Goal: Information Seeking & Learning: Get advice/opinions

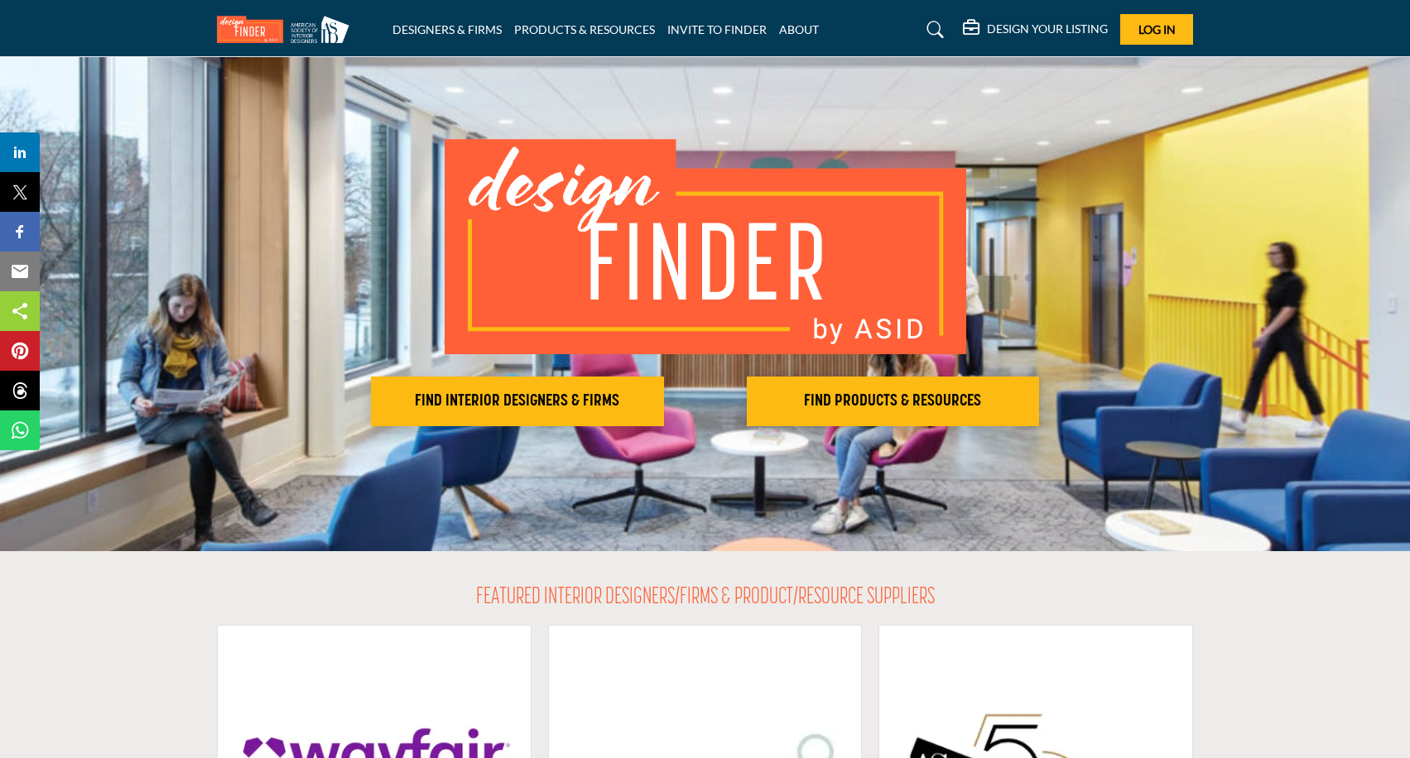
scroll to position [46, 0]
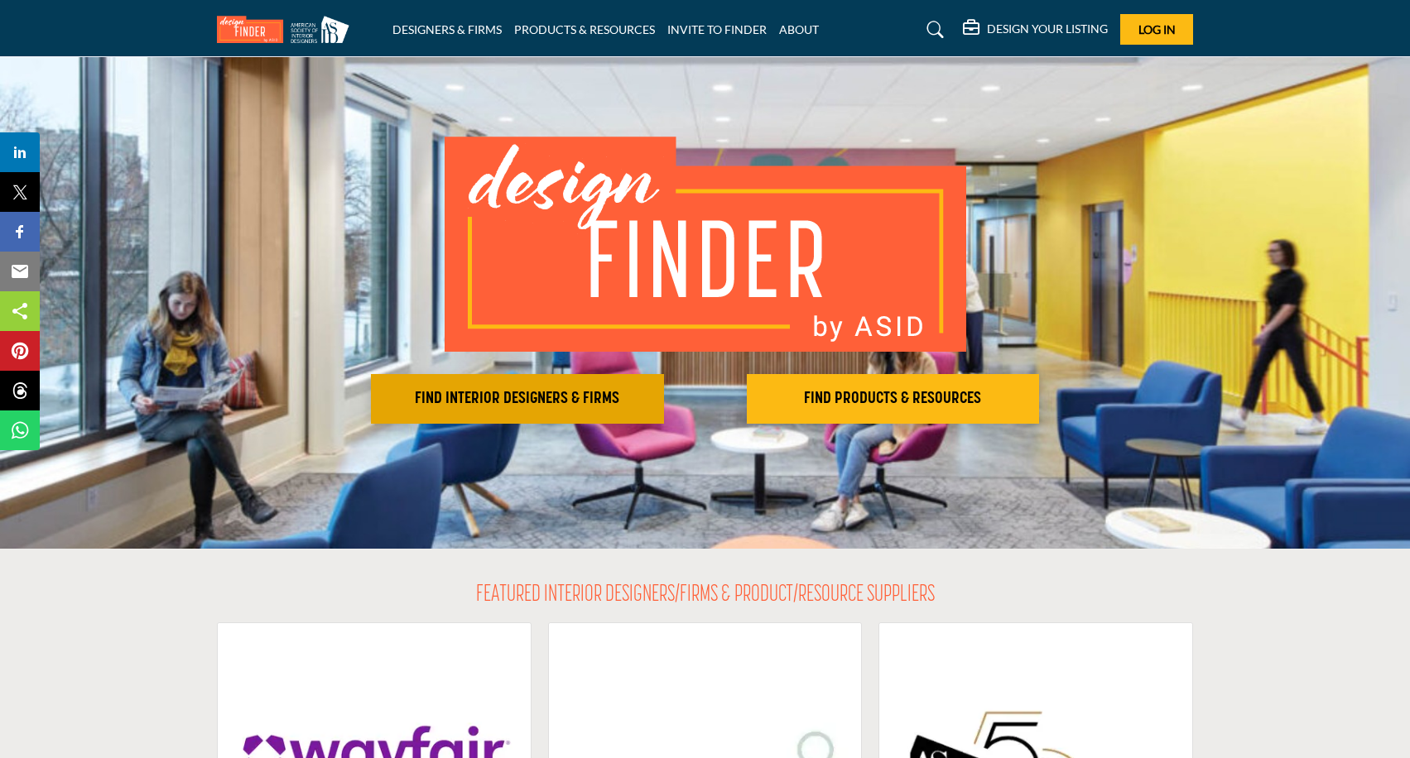
click at [529, 416] on button "FIND INTERIOR DESIGNERS & FIRMS" at bounding box center [517, 399] width 293 height 50
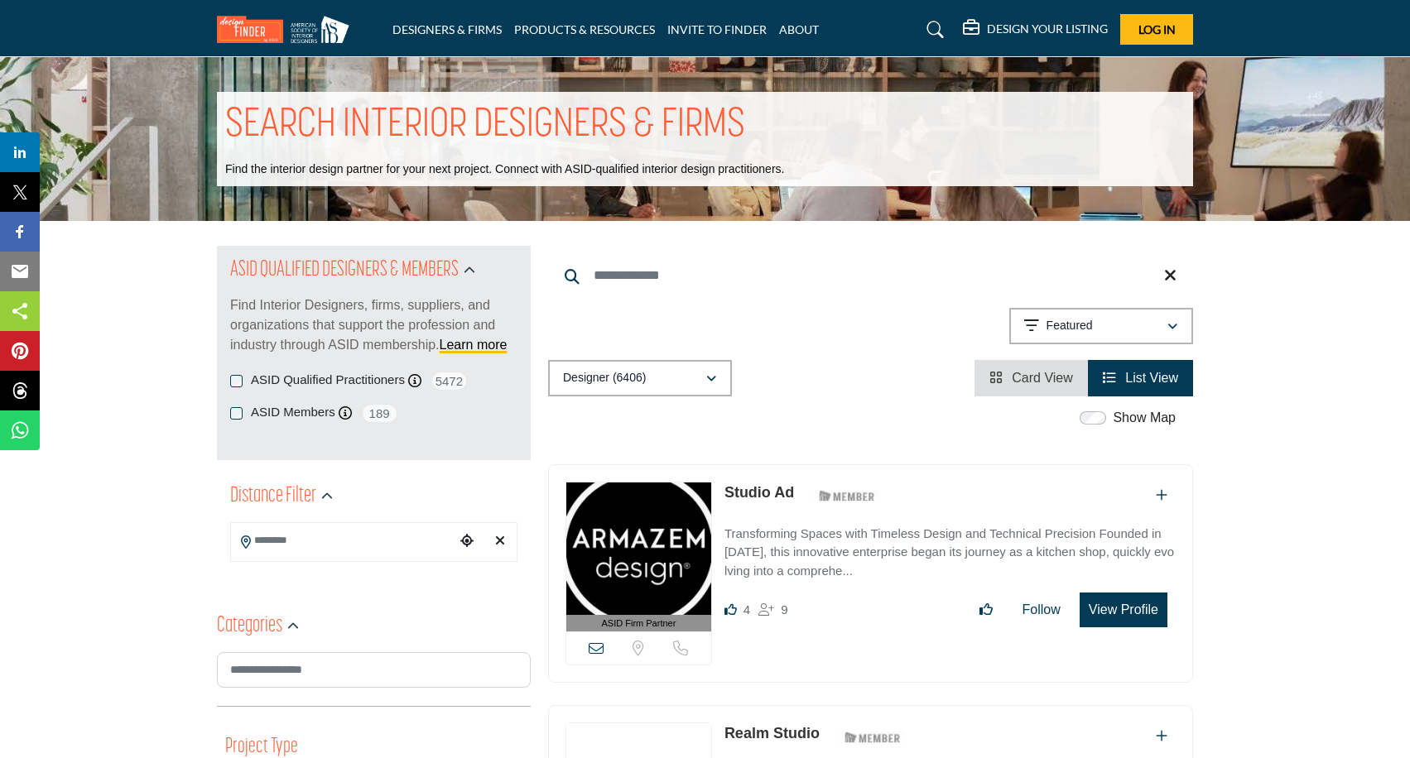
click at [462, 540] on icon "Choose your current location" at bounding box center [466, 540] width 13 height 13
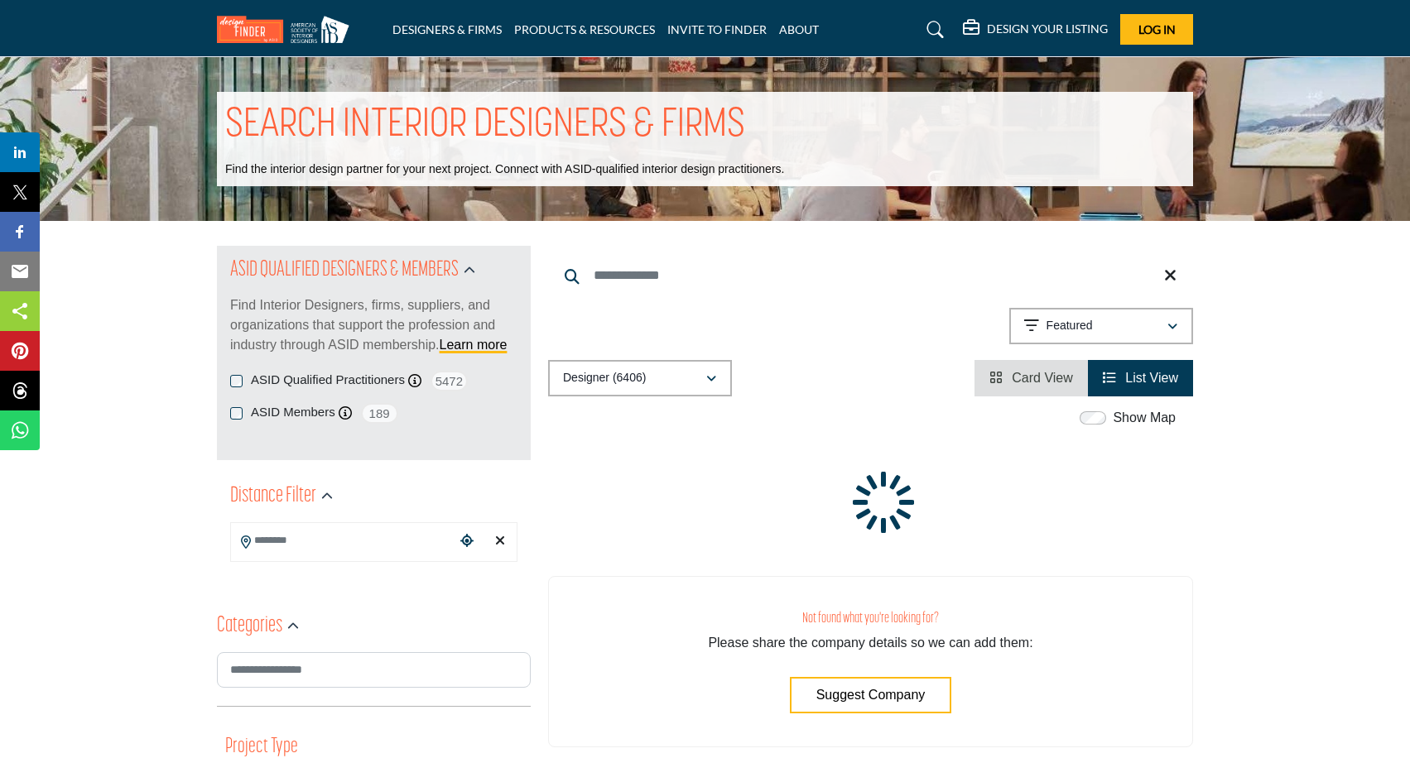
type input "**********"
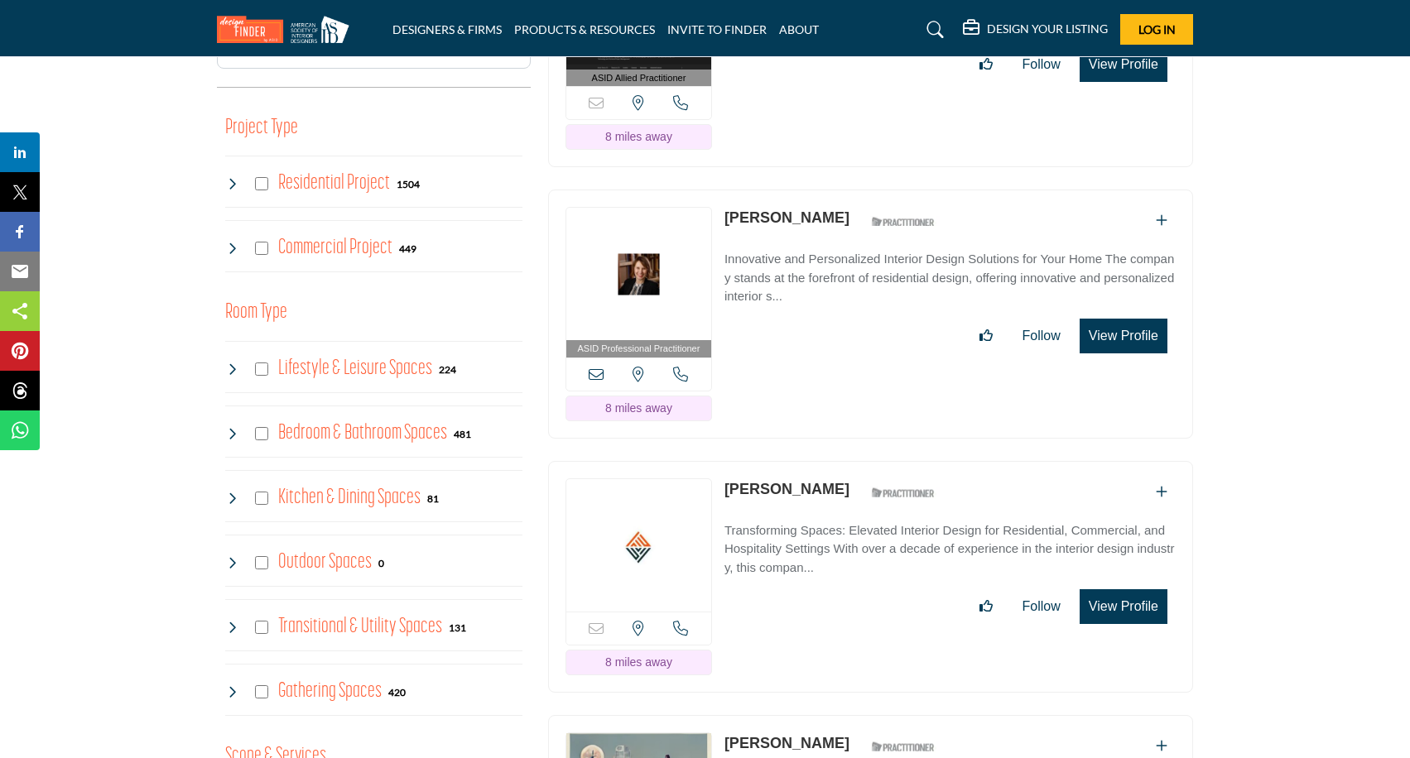
scroll to position [620, 0]
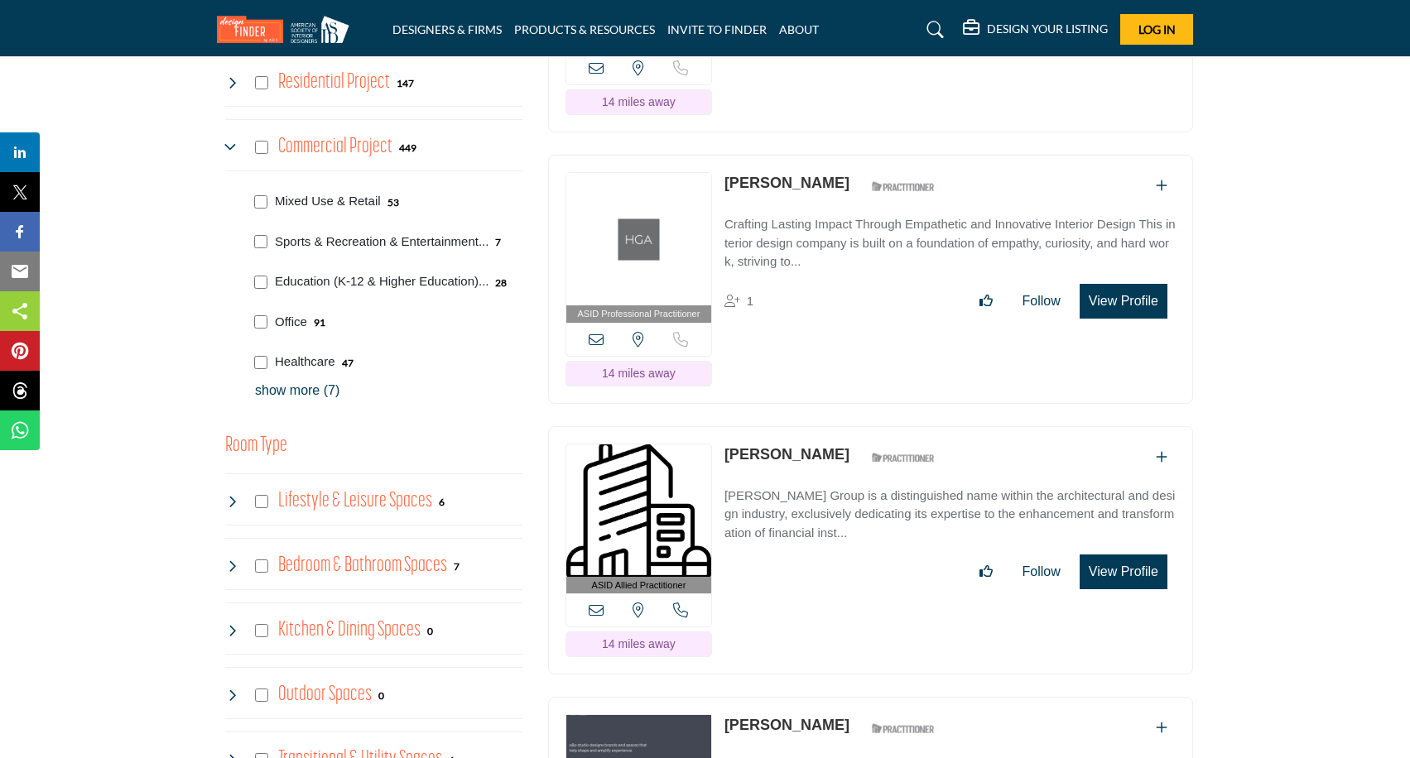
scroll to position [722, 0]
click at [301, 381] on p "show more (7)" at bounding box center [388, 389] width 267 height 20
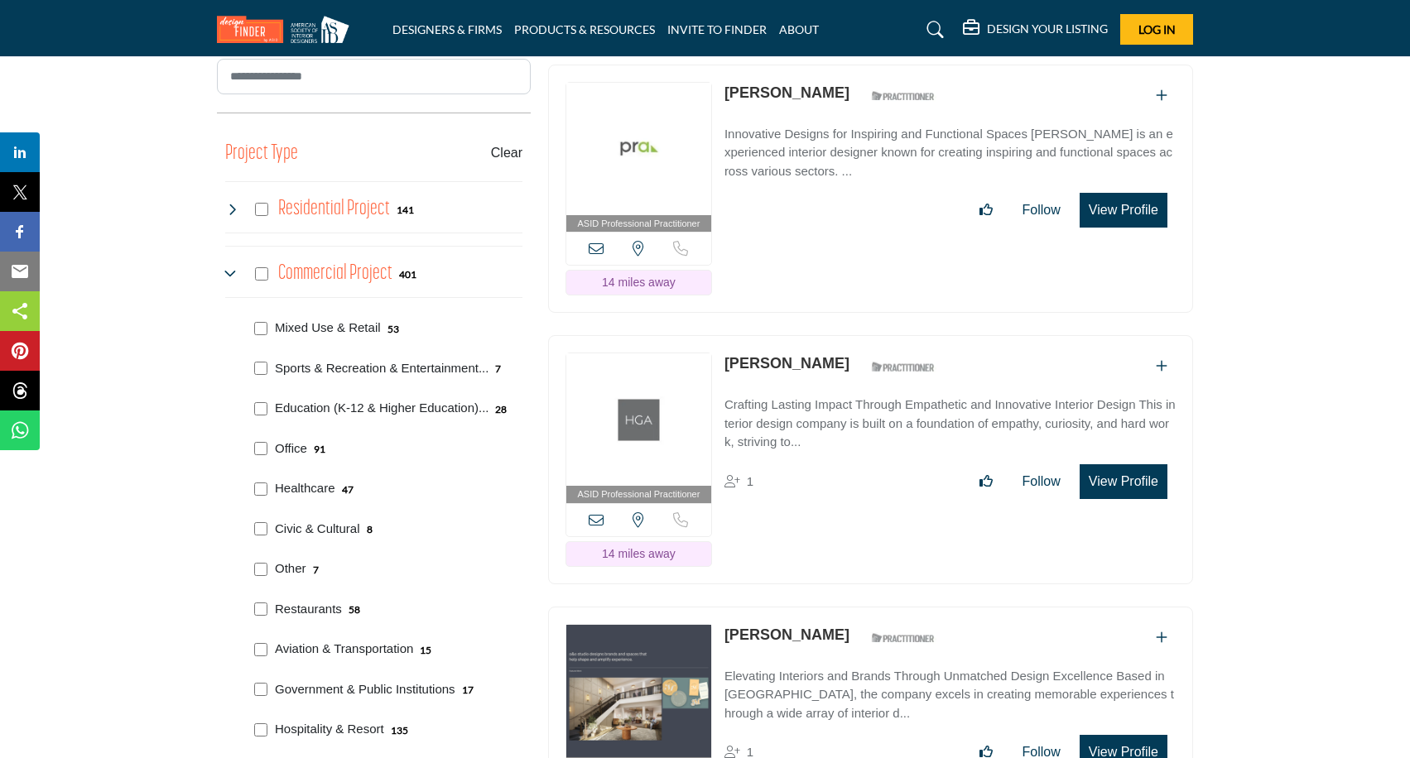
scroll to position [628, 0]
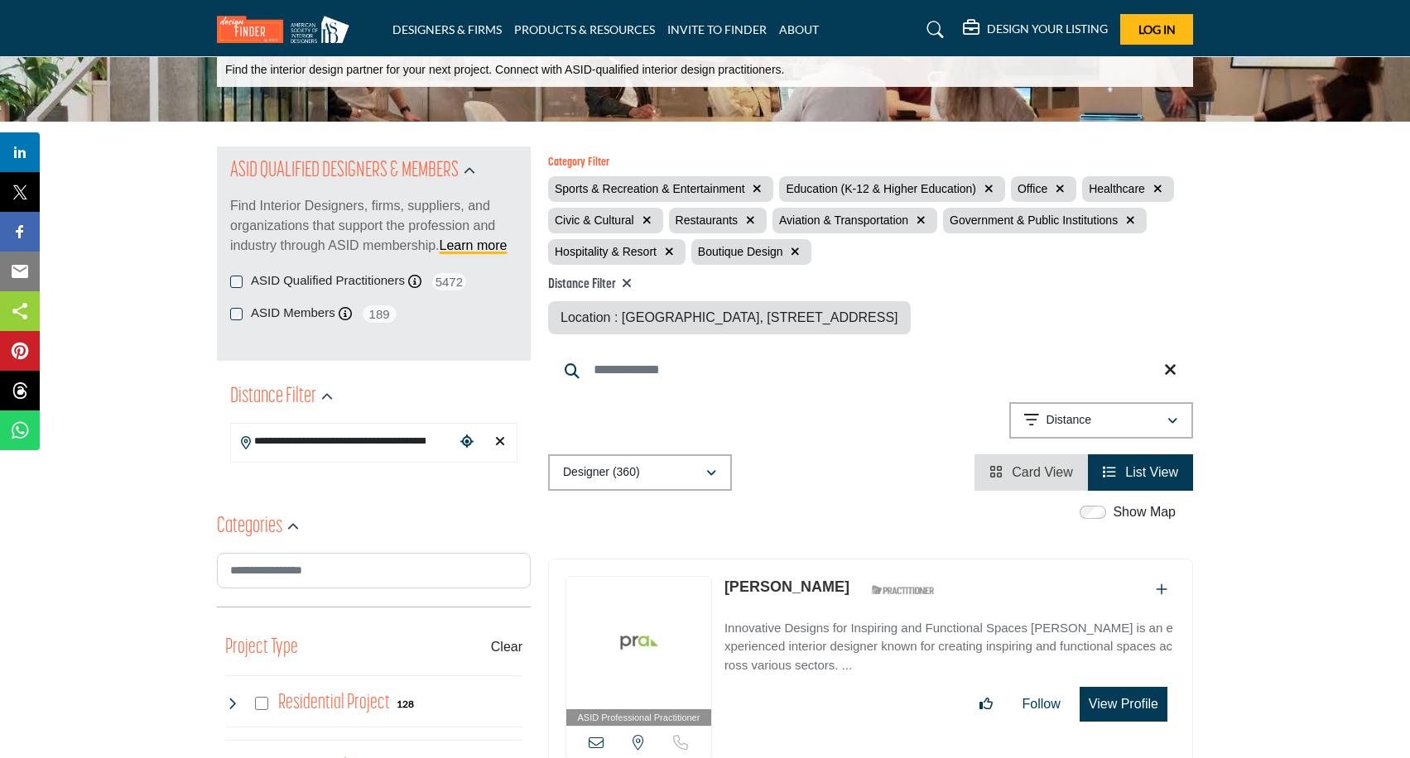
scroll to position [519, 0]
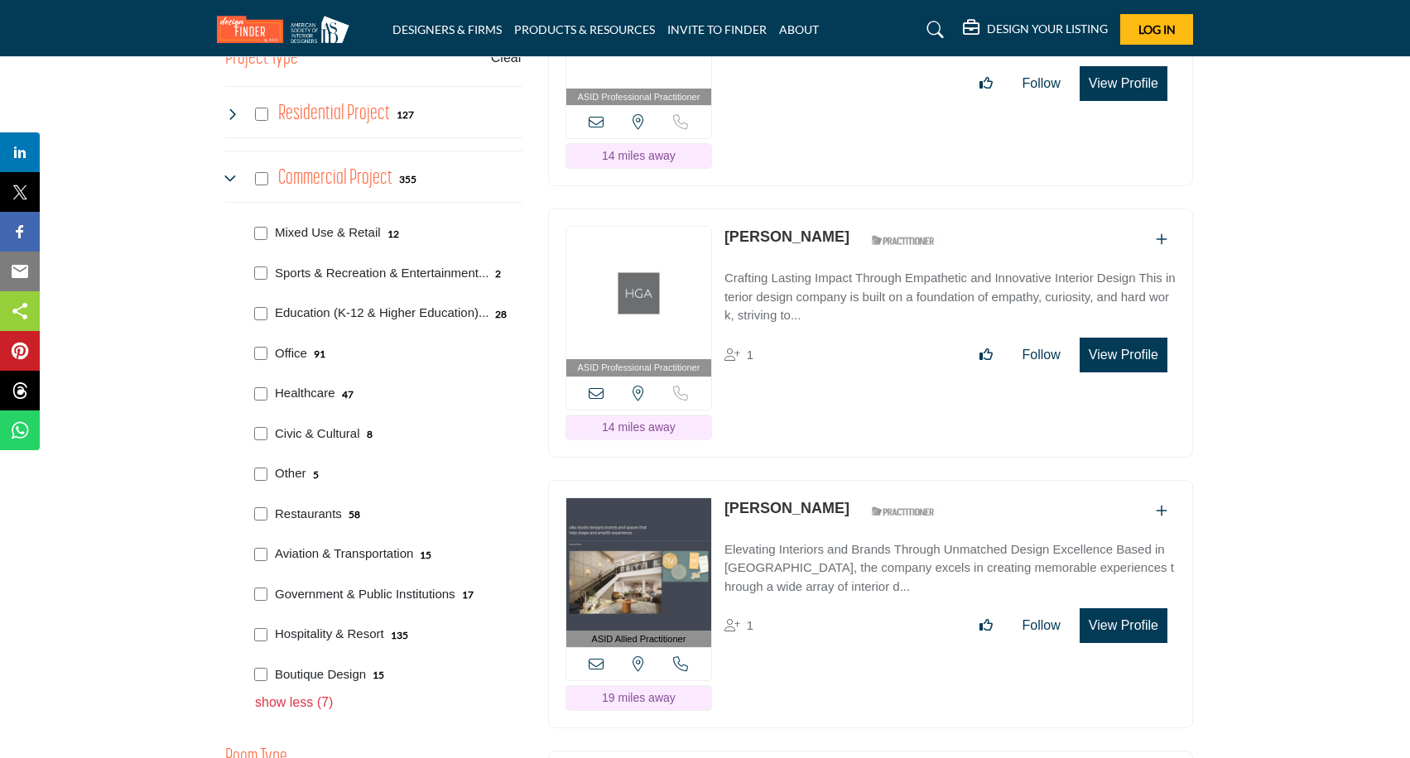
scroll to position [681, 0]
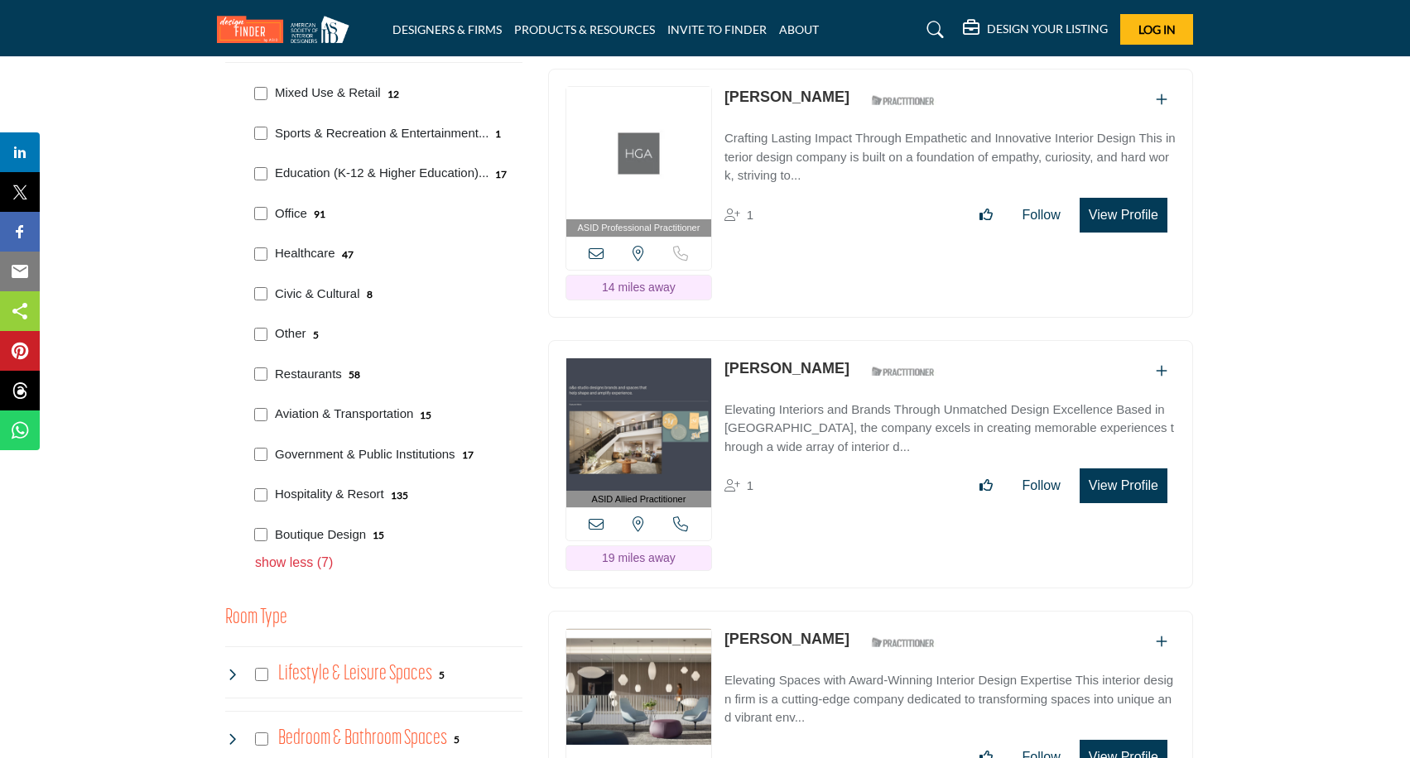
scroll to position [701, 0]
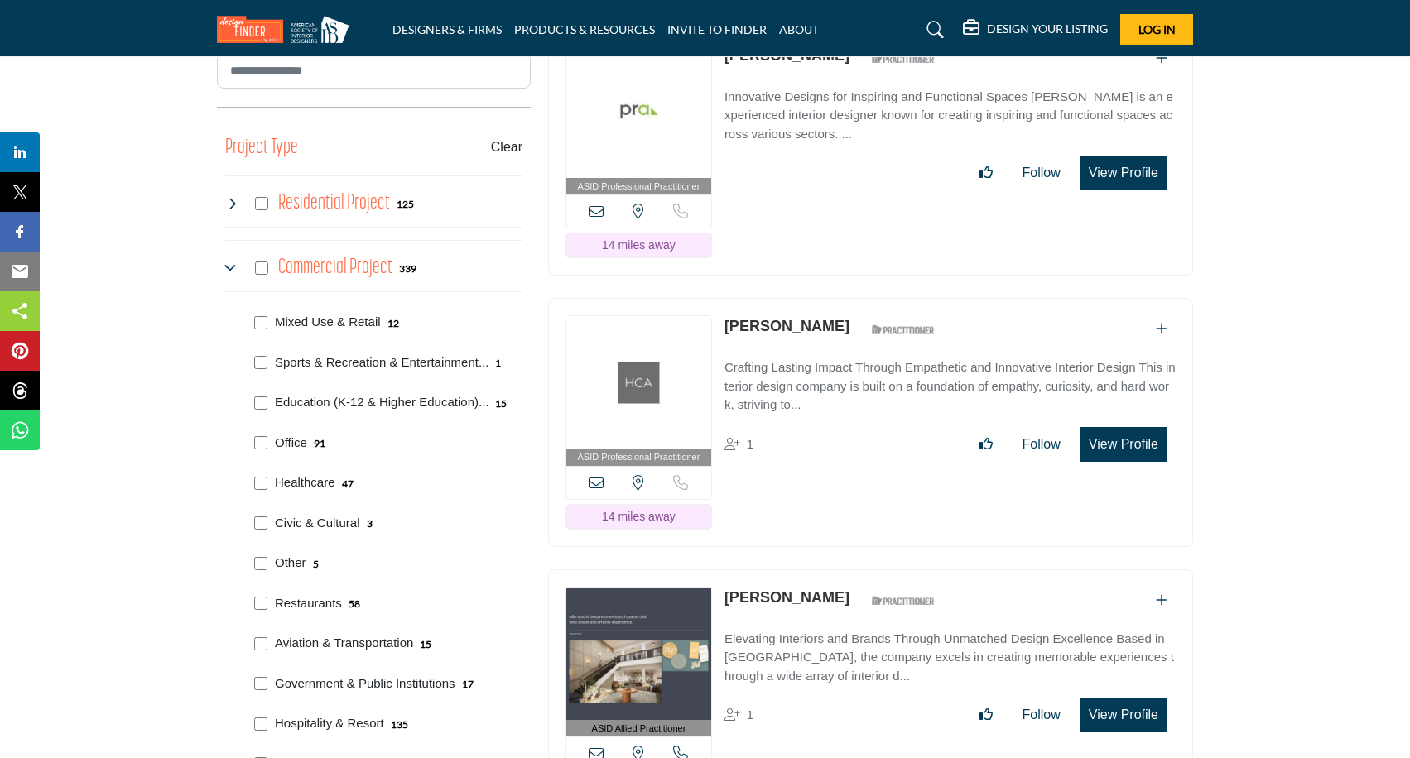
scroll to position [600, 0]
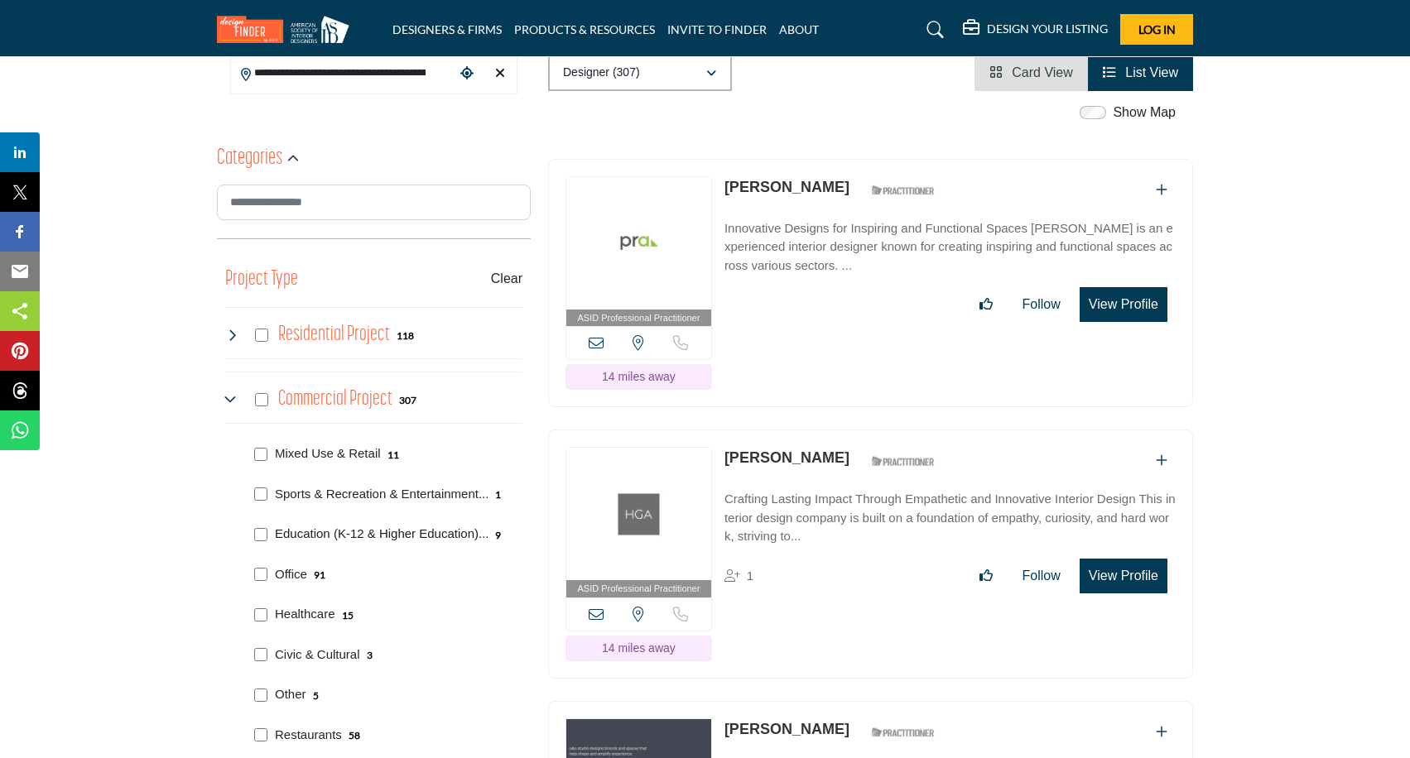
scroll to position [469, 0]
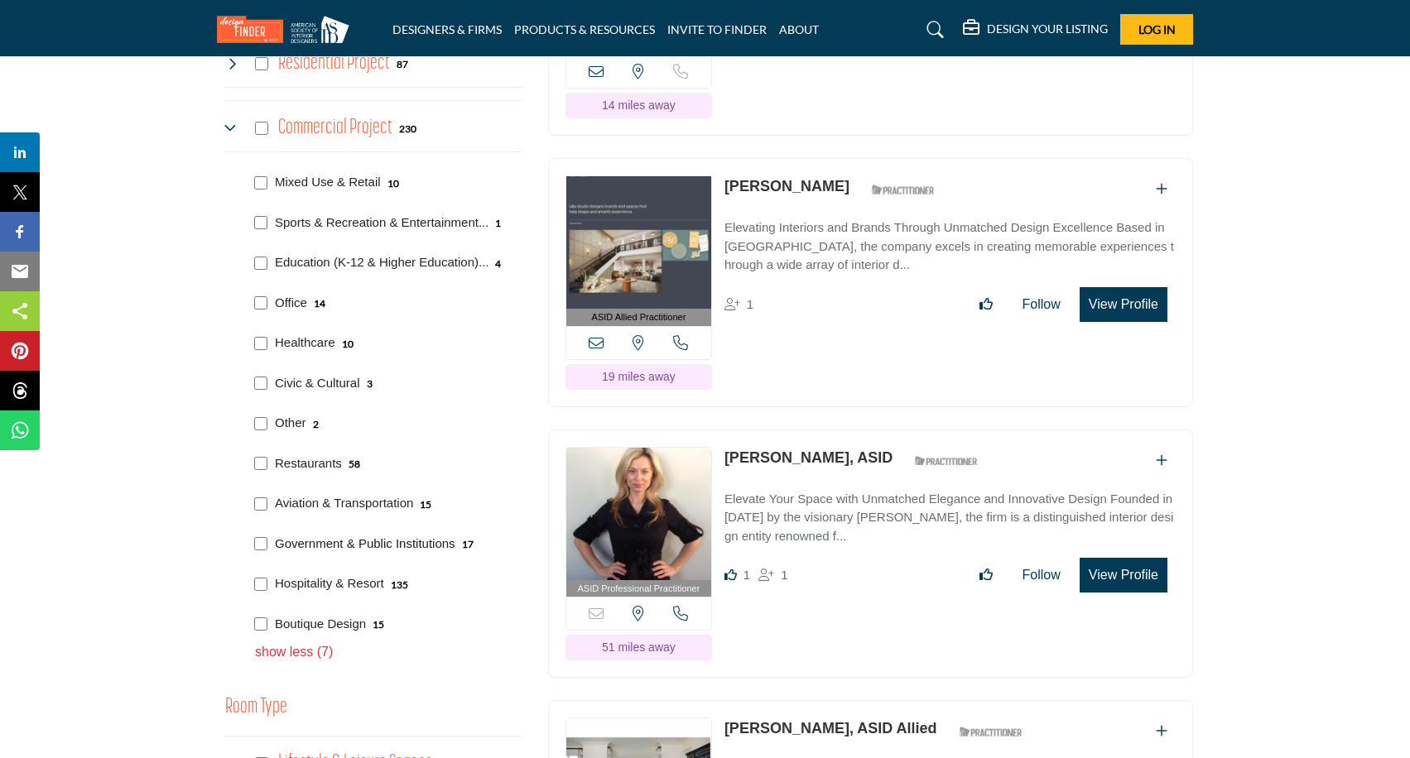
scroll to position [745, 0]
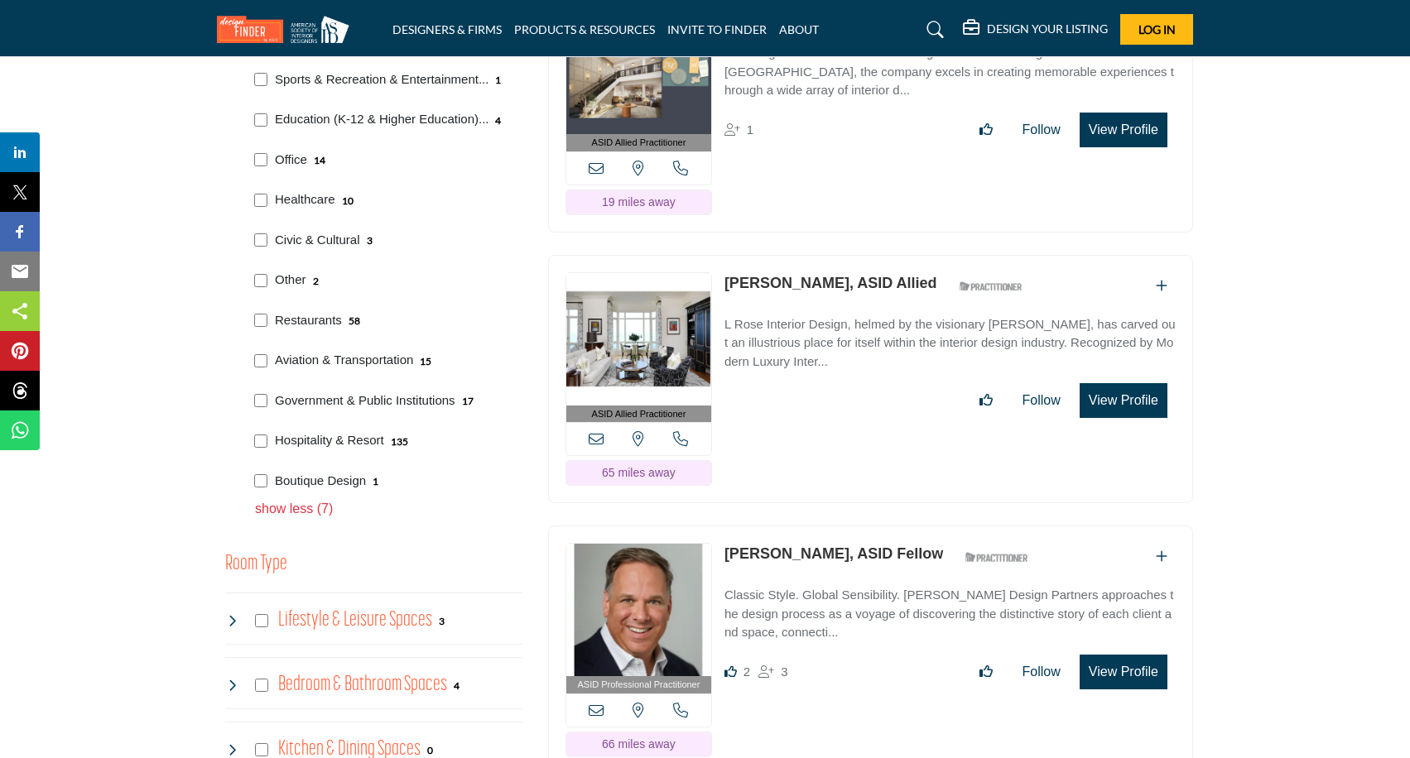
scroll to position [883, 0]
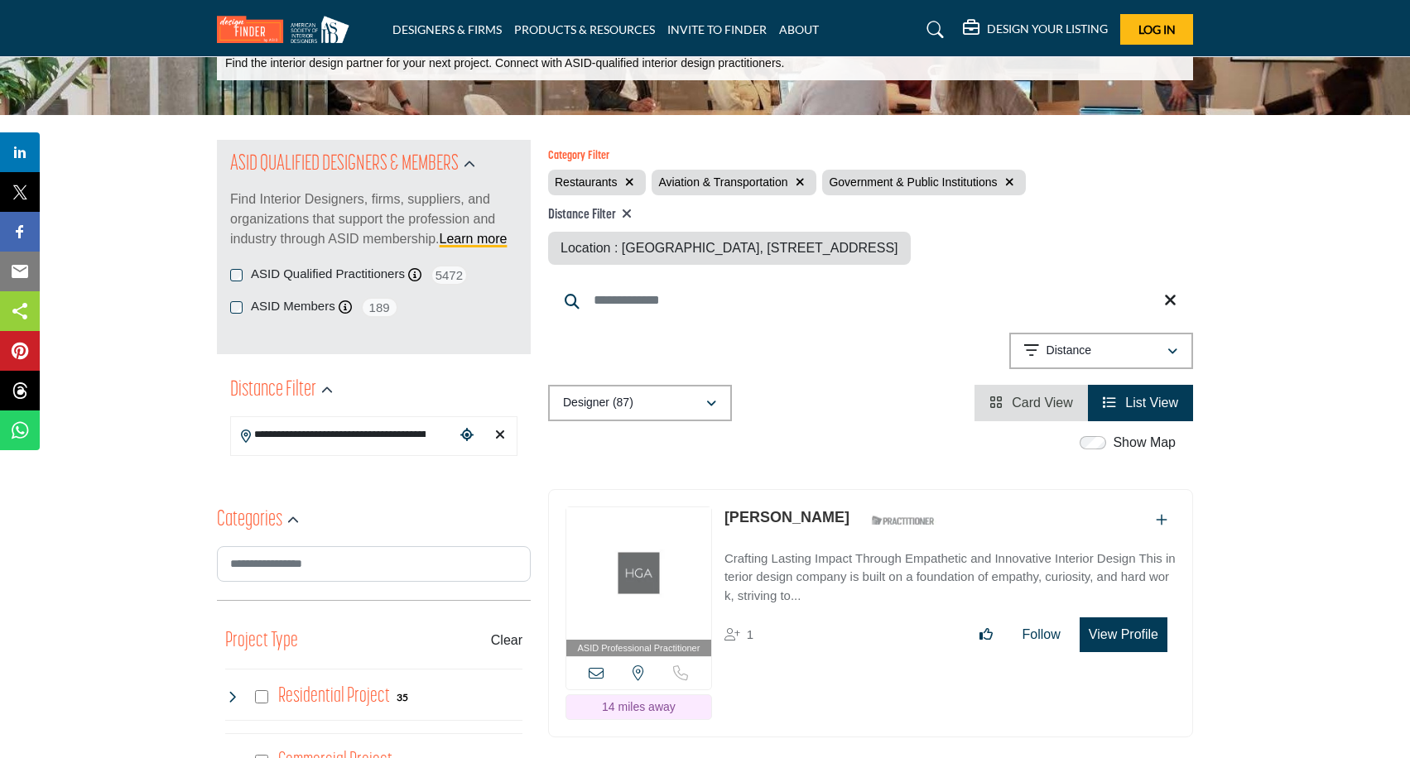
scroll to position [1023, 0]
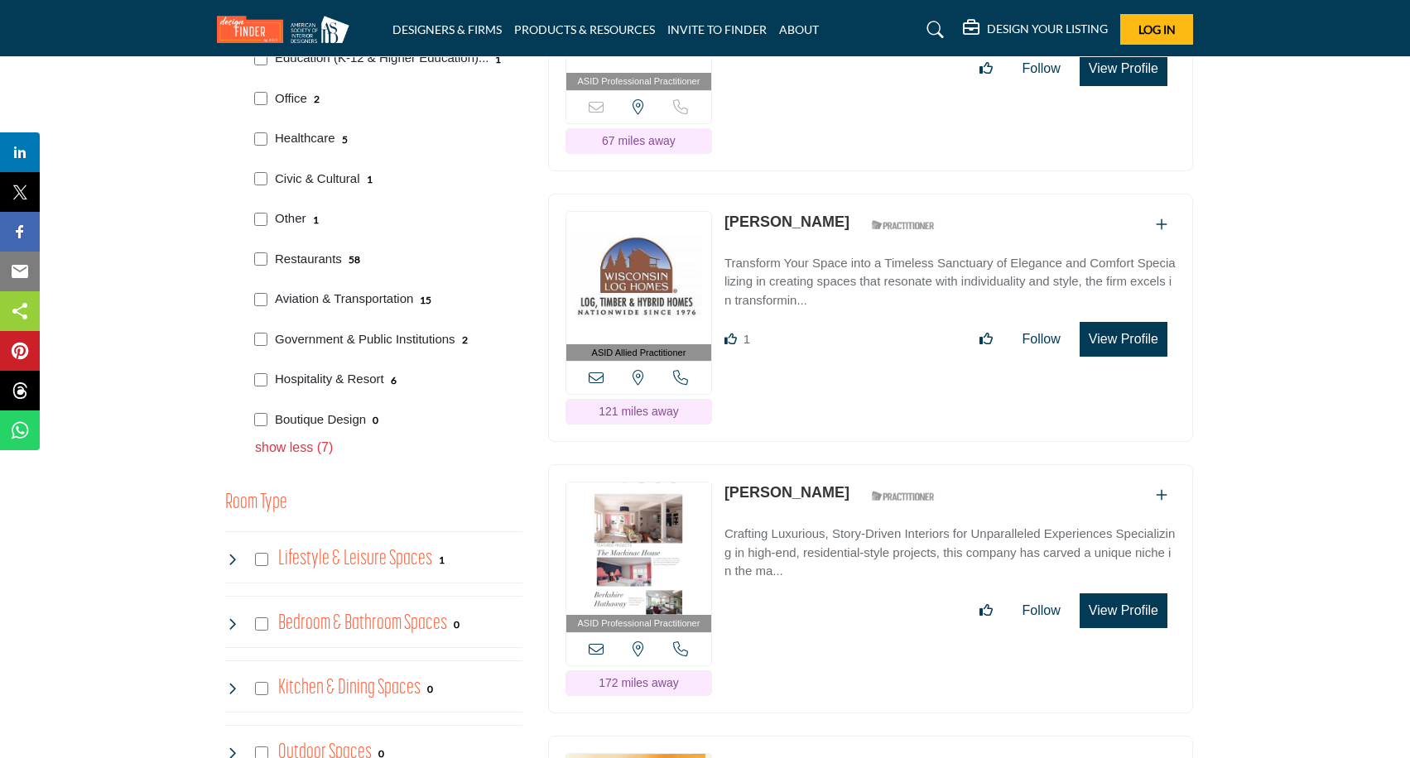
scroll to position [858, 0]
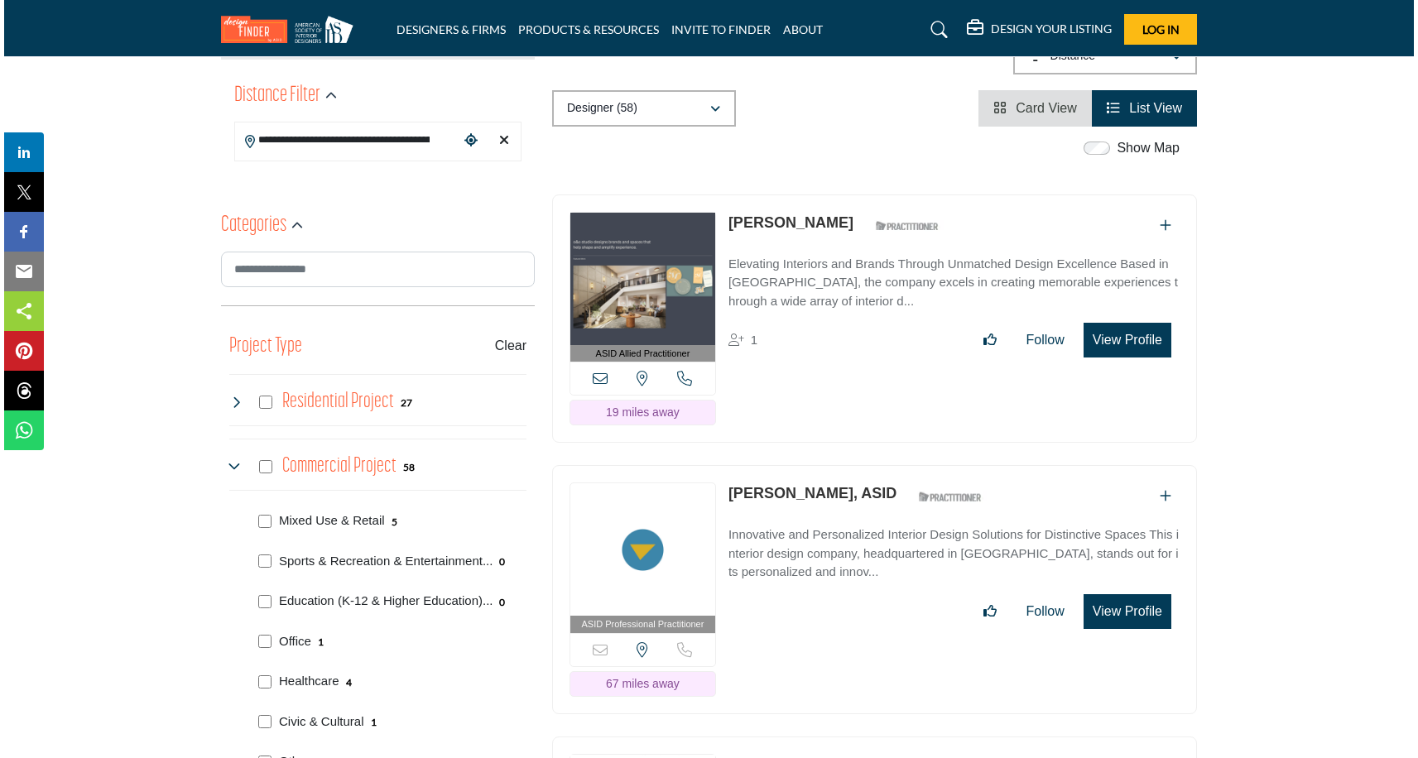
scroll to position [401, 0]
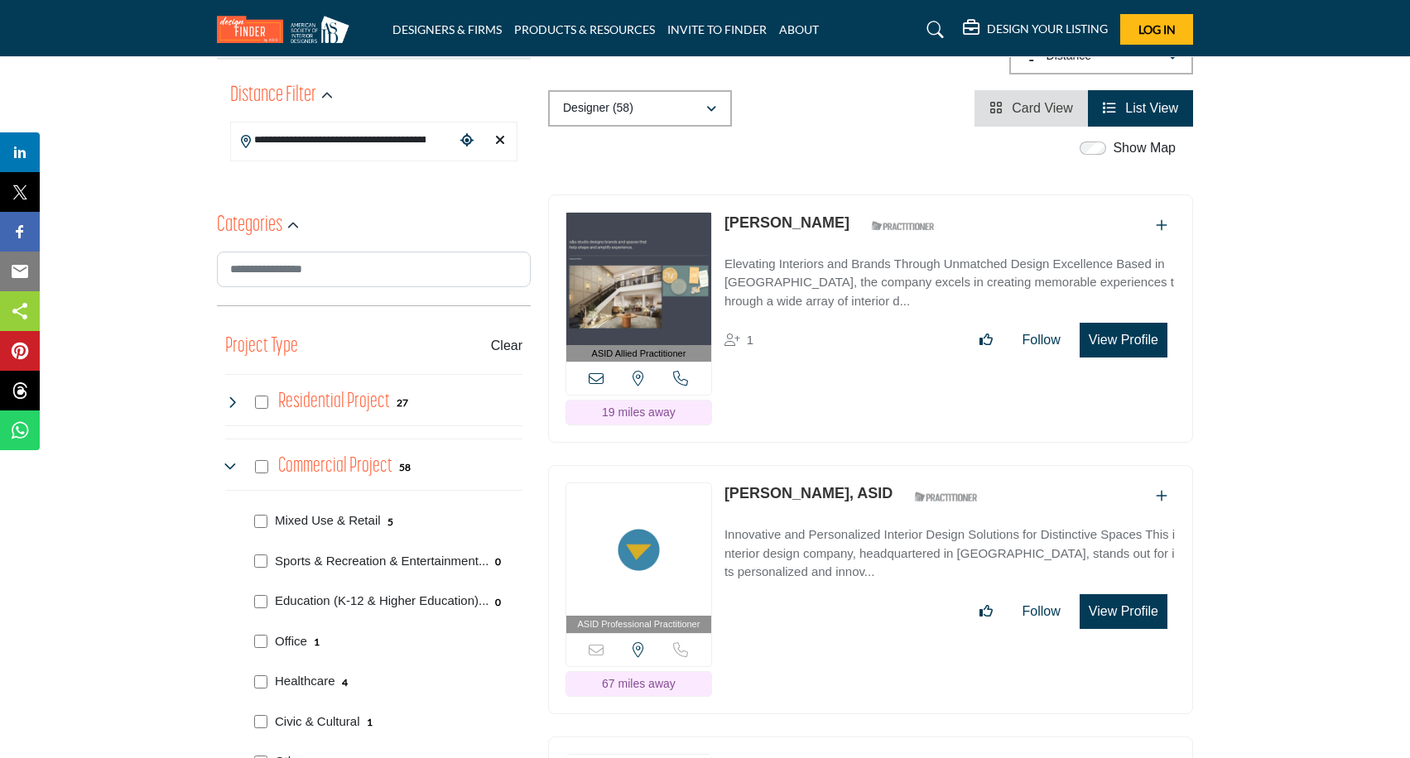
click at [1104, 334] on button "View Profile" at bounding box center [1124, 340] width 88 height 35
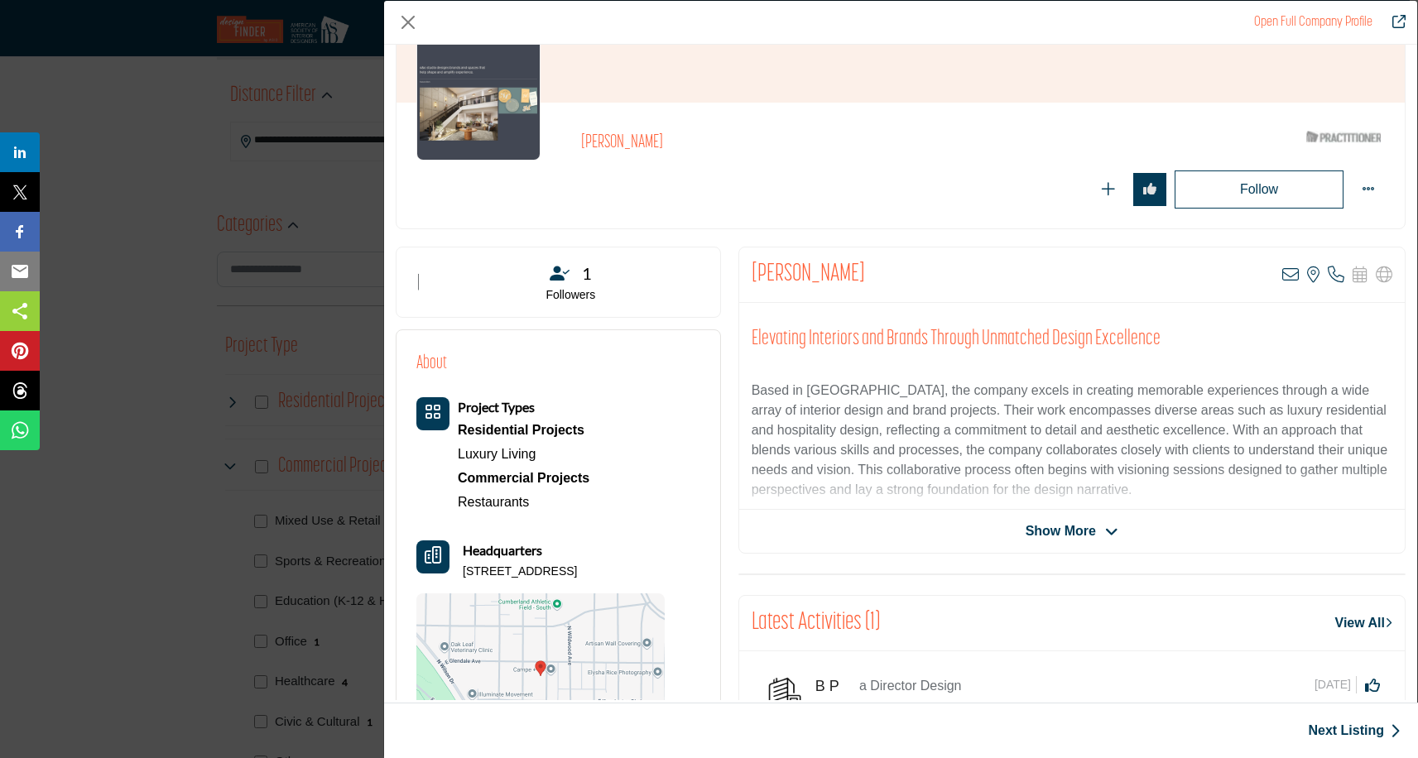
scroll to position [132, 0]
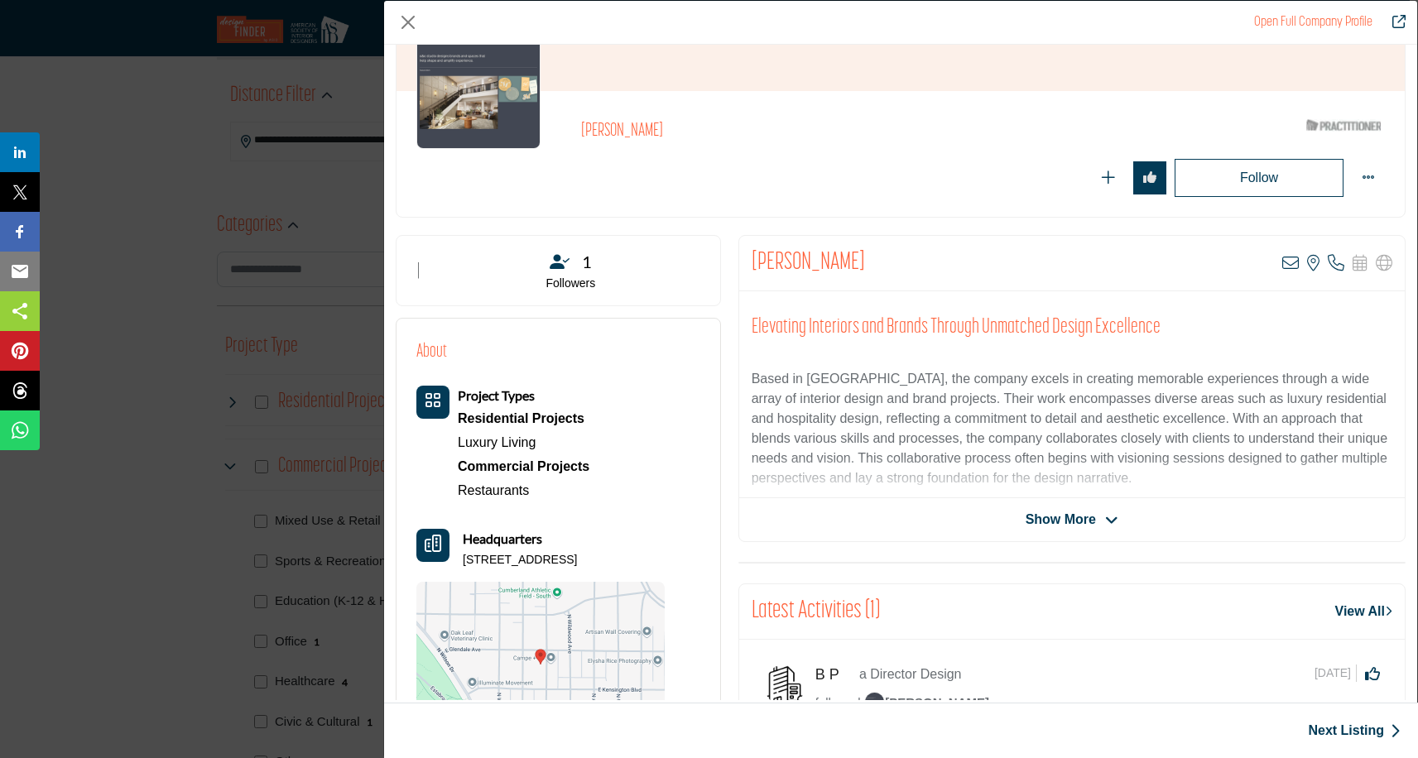
click at [1114, 522] on div "Show More" at bounding box center [1072, 520] width 666 height 20
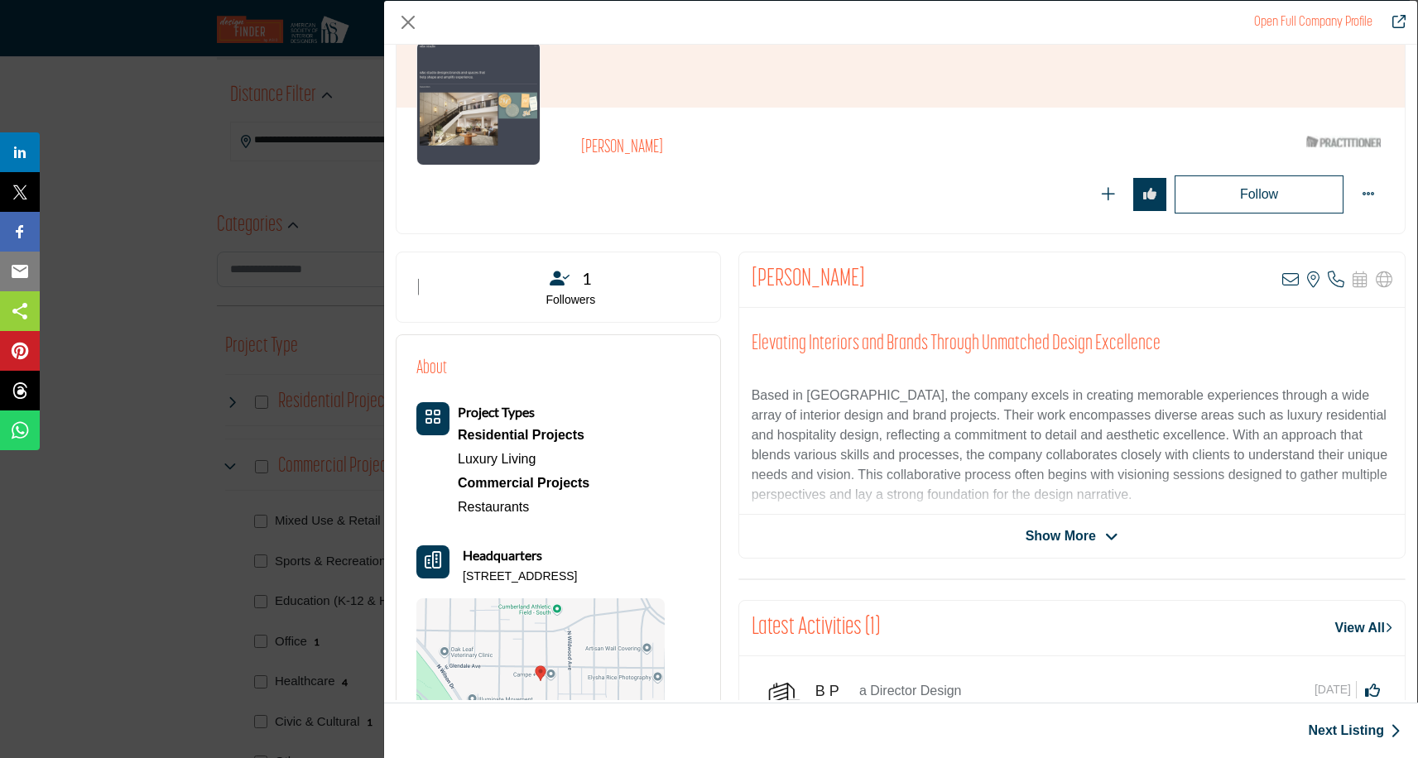
scroll to position [111, 0]
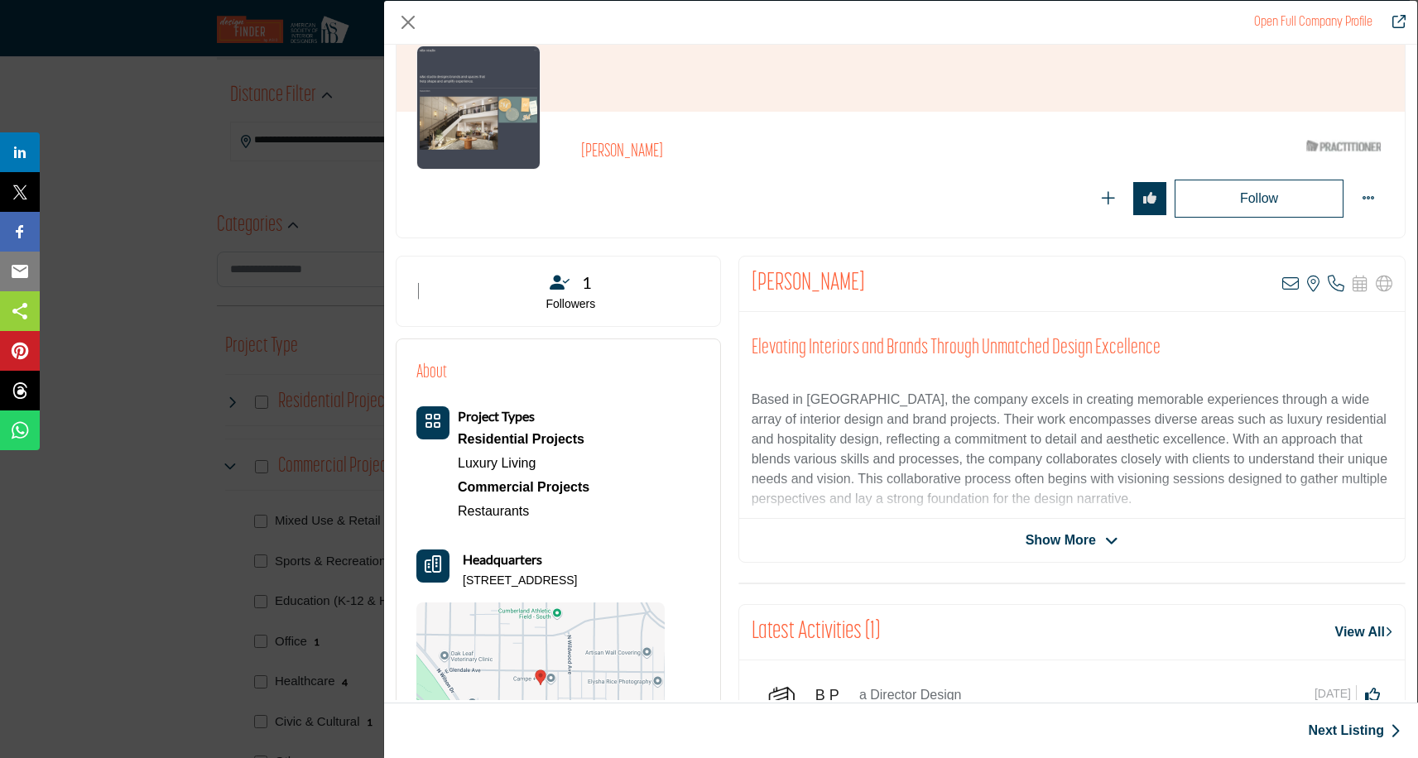
click at [1098, 536] on span "Show More" at bounding box center [1072, 541] width 93 height 20
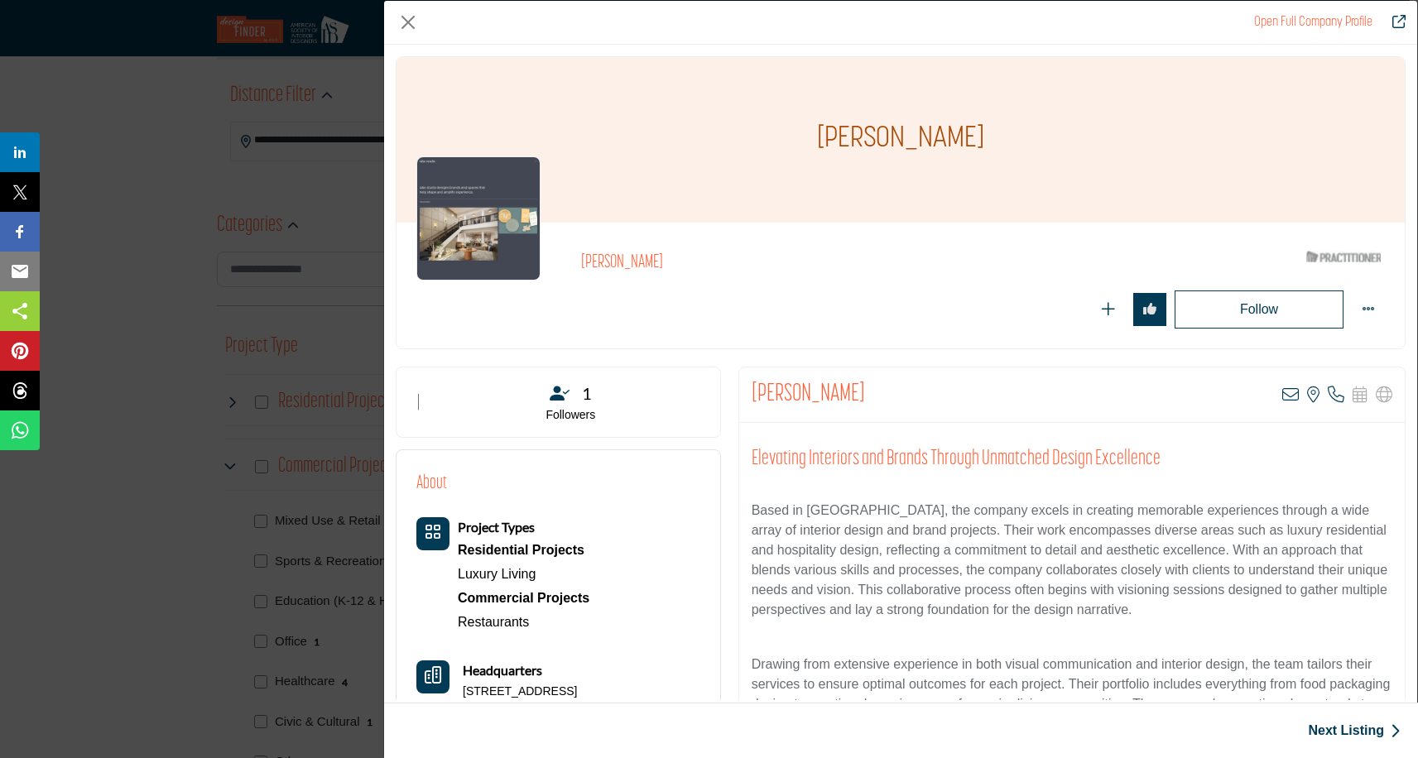
scroll to position [0, 0]
click at [497, 235] on img "Company Data Modal" at bounding box center [478, 218] width 124 height 124
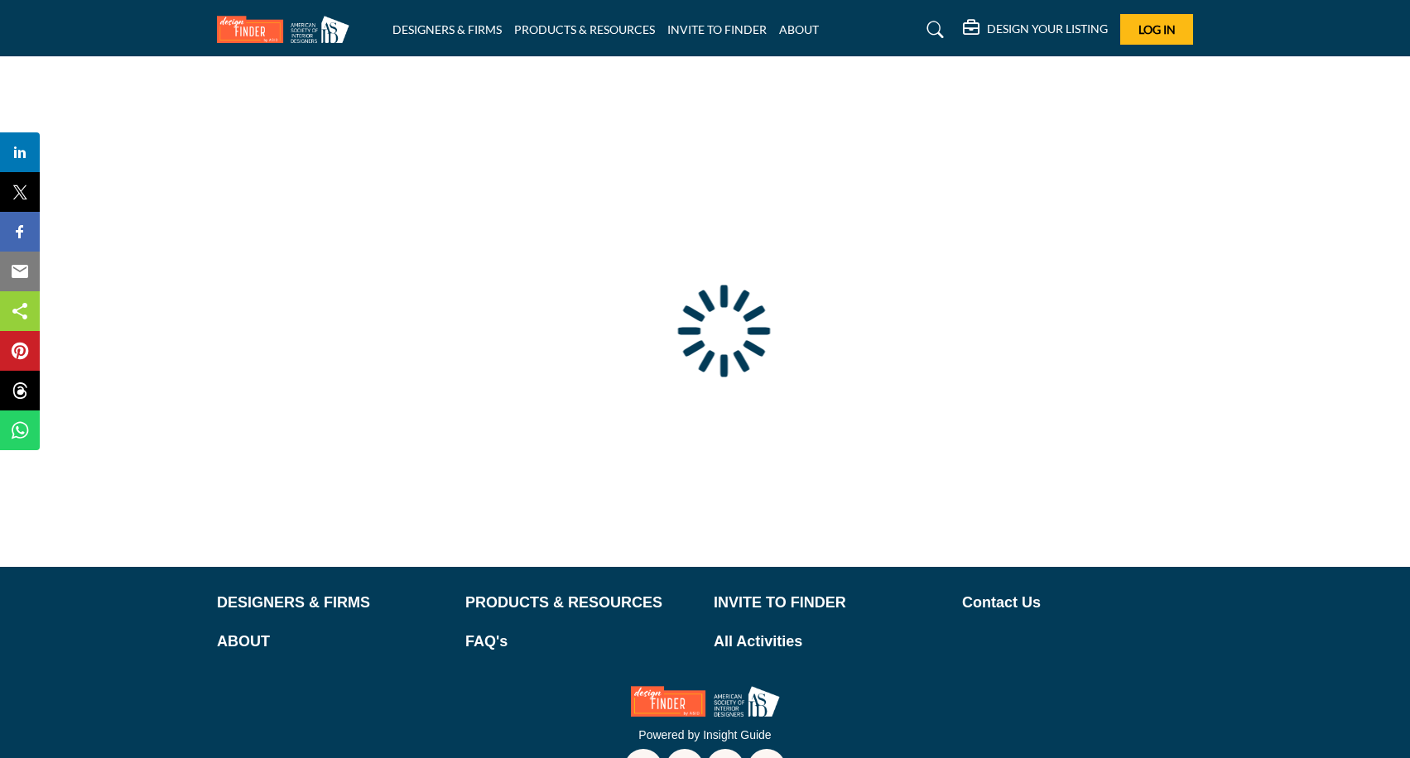
type input "**********"
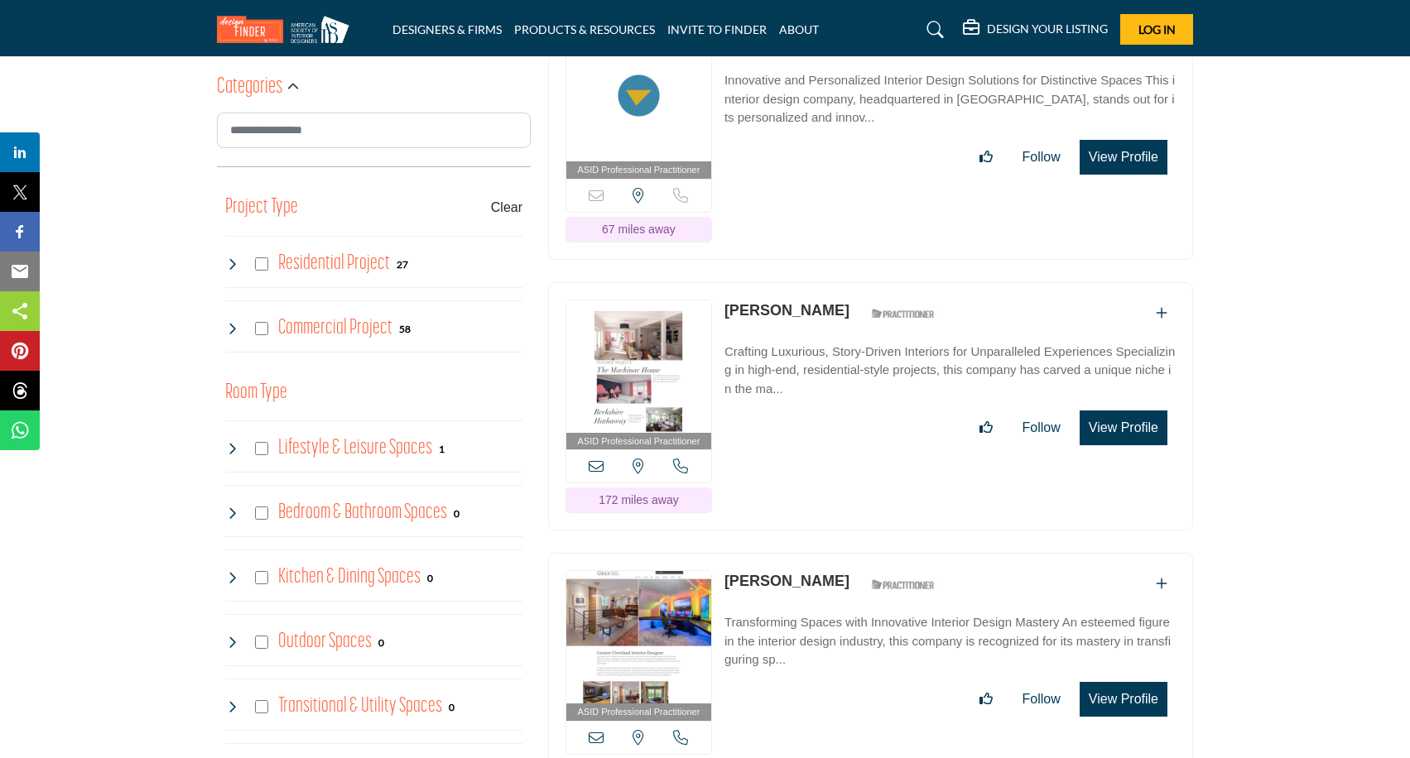
scroll to position [857, 0]
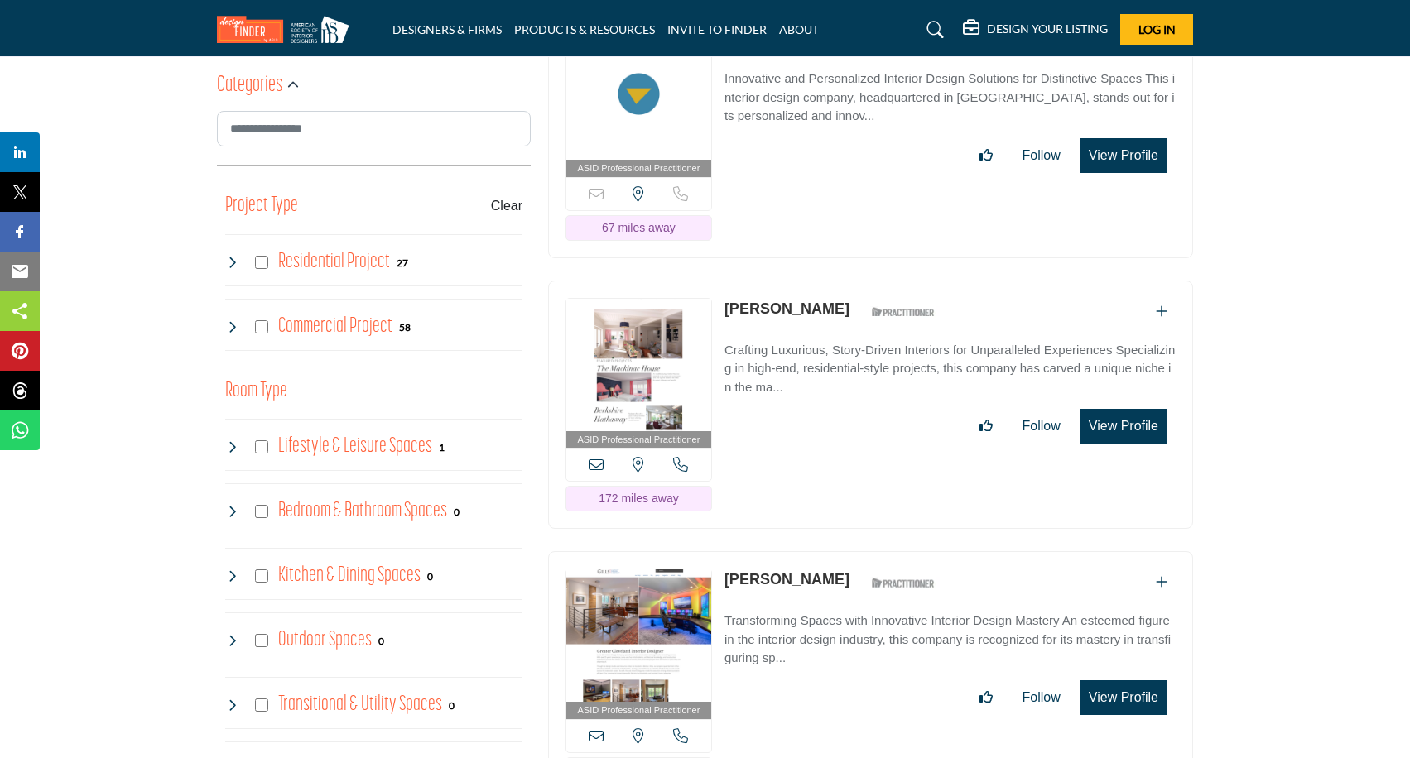
click at [230, 324] on icon at bounding box center [231, 326] width 13 height 13
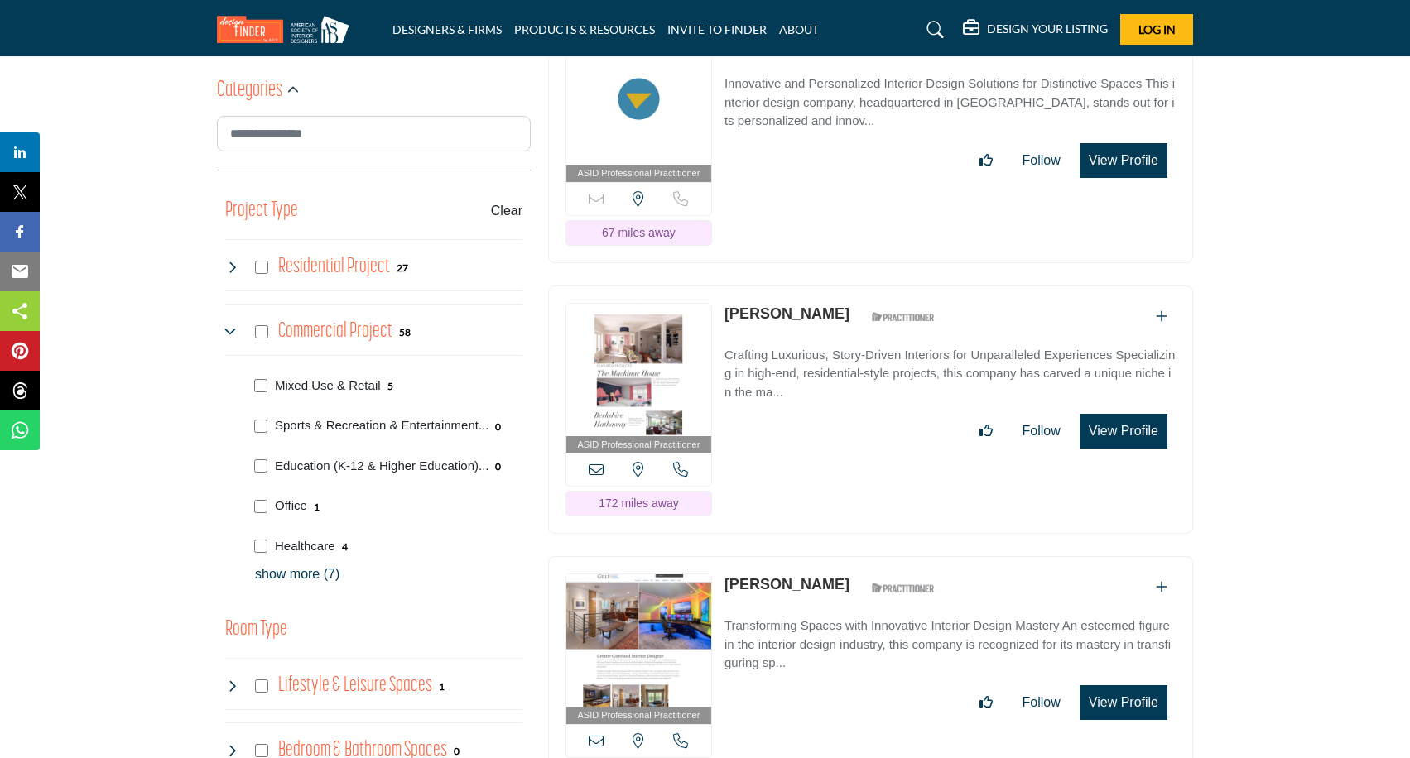
scroll to position [851, 0]
click at [308, 570] on p "show more (7)" at bounding box center [388, 575] width 267 height 20
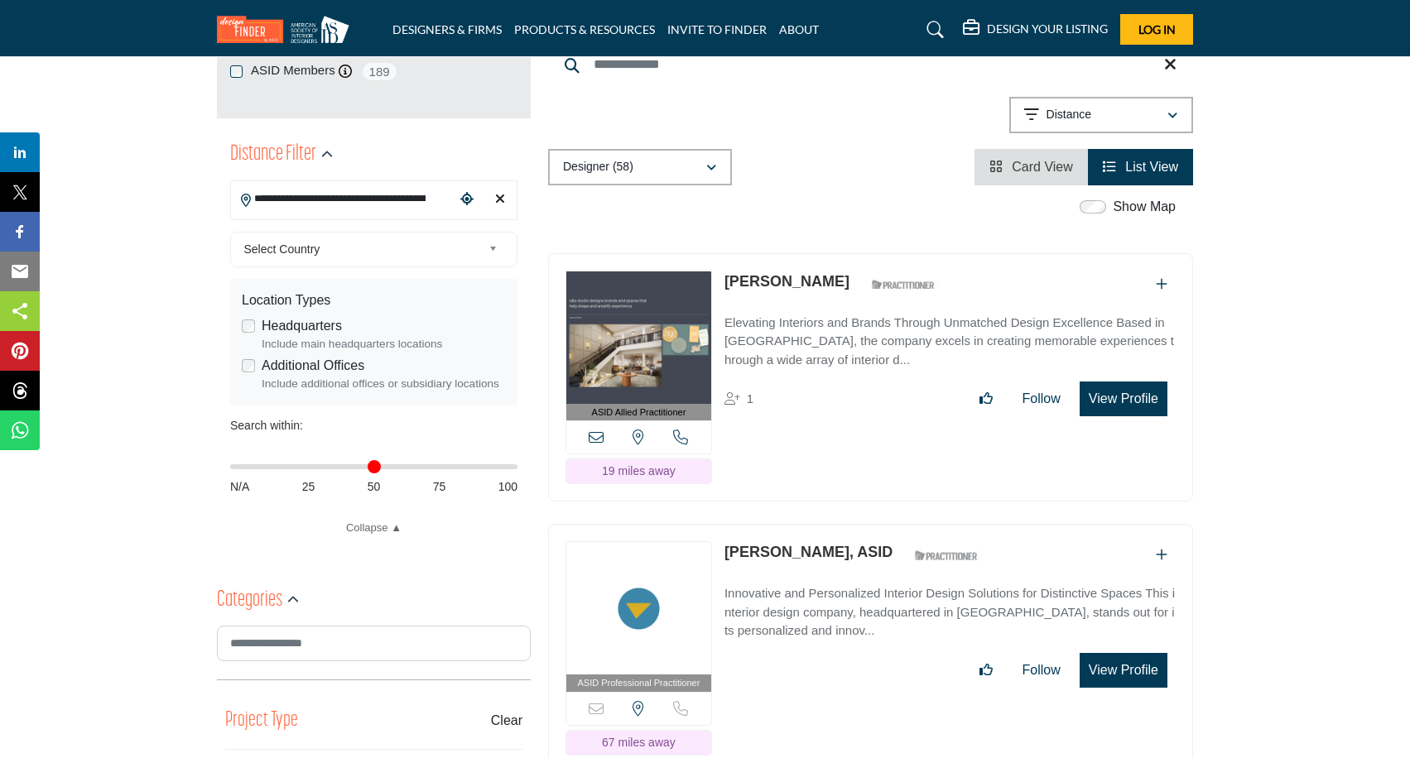
scroll to position [344, 0]
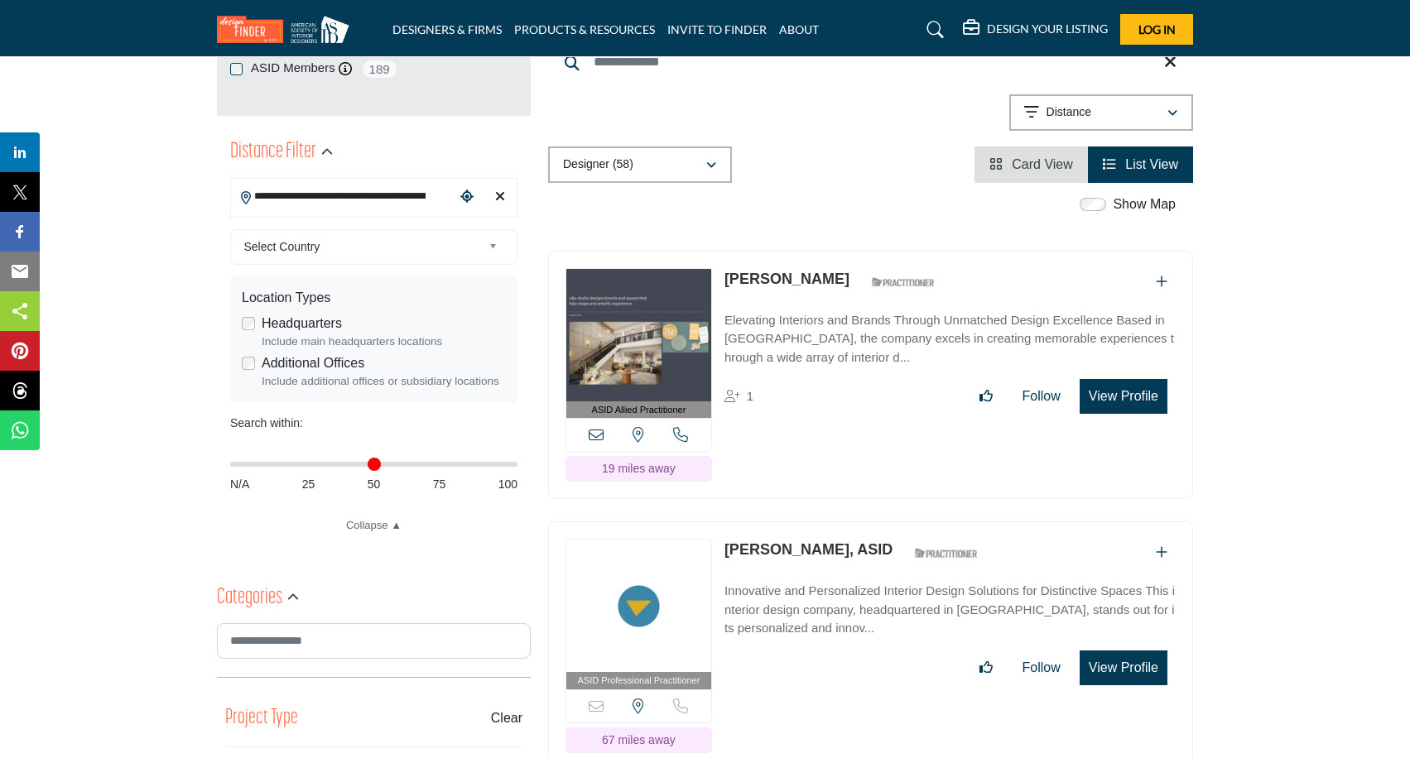
click at [674, 336] on img at bounding box center [638, 335] width 145 height 132
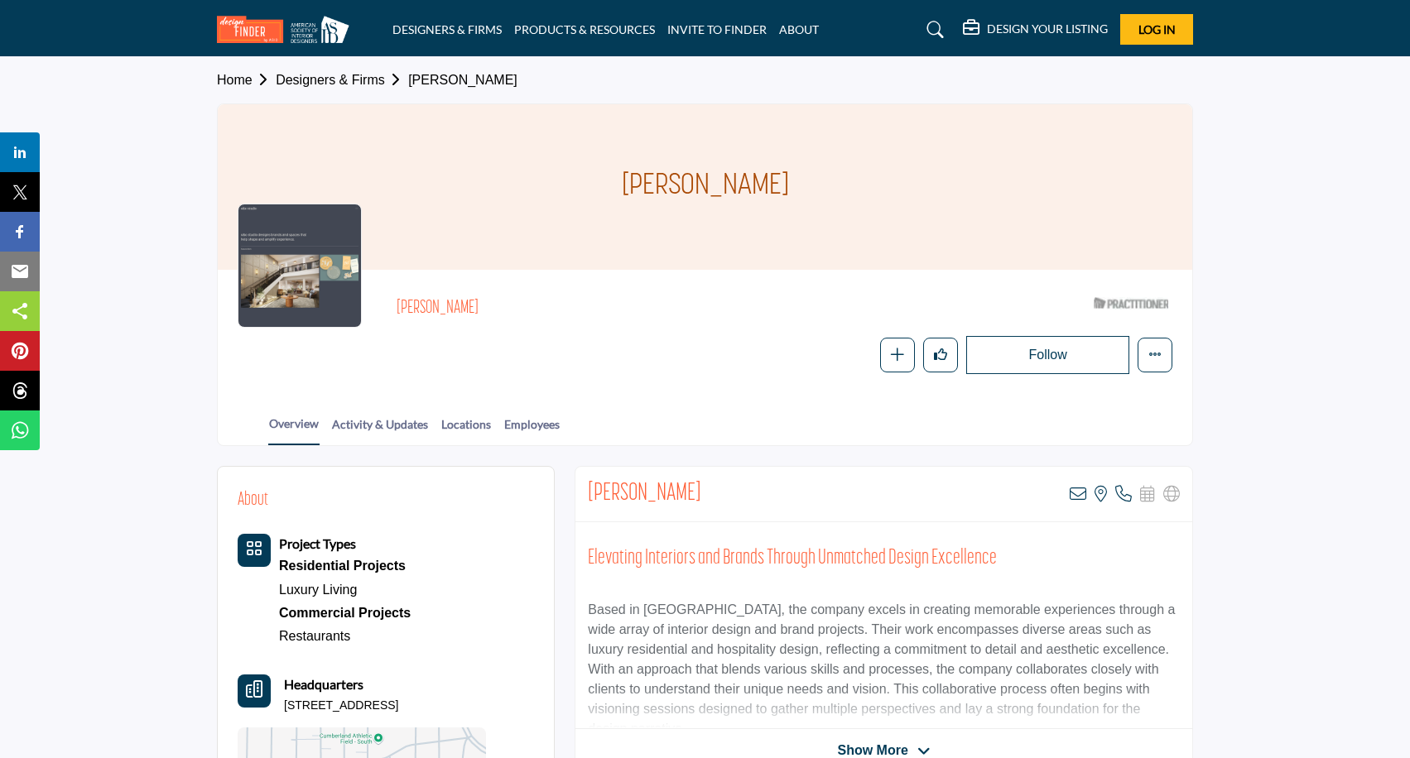
click at [325, 633] on link "Restaurants" at bounding box center [314, 636] width 71 height 14
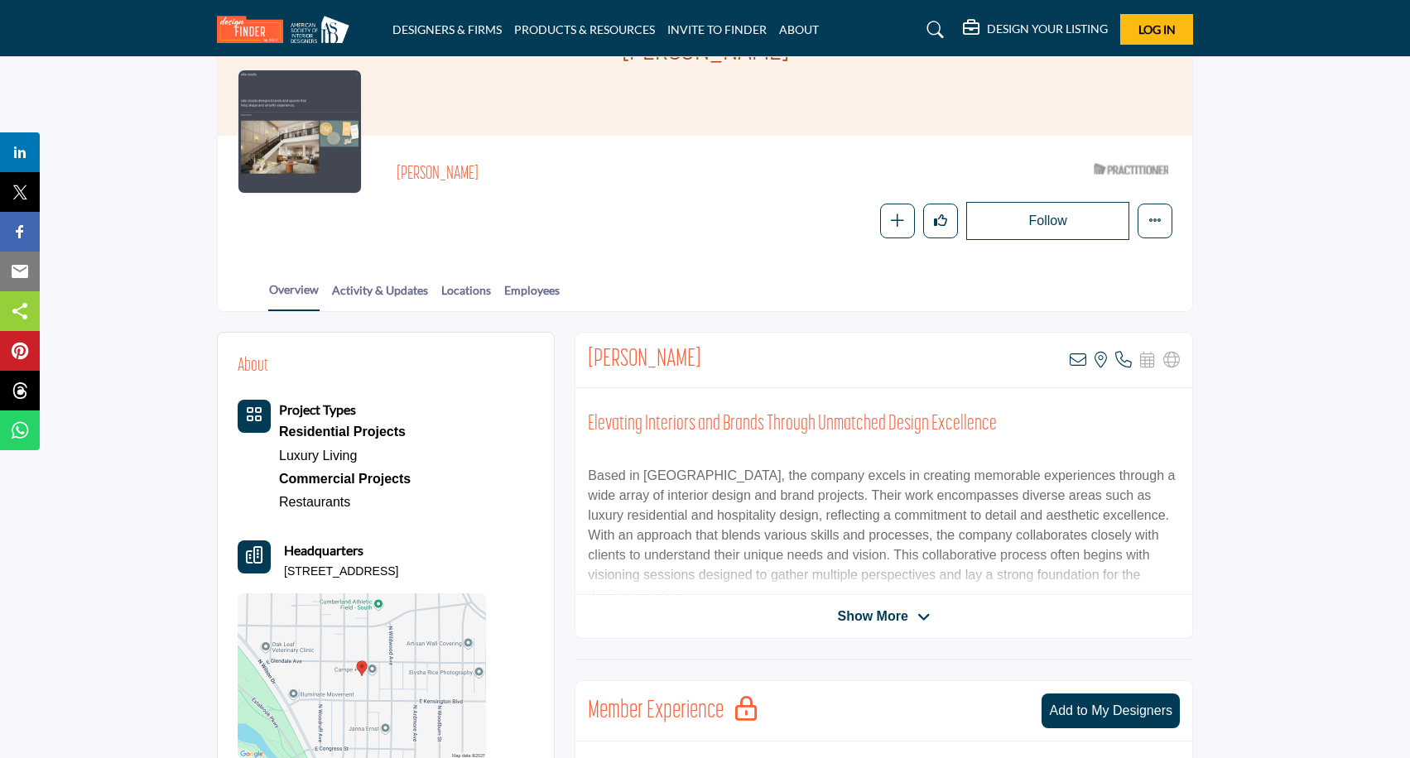
scroll to position [138, 0]
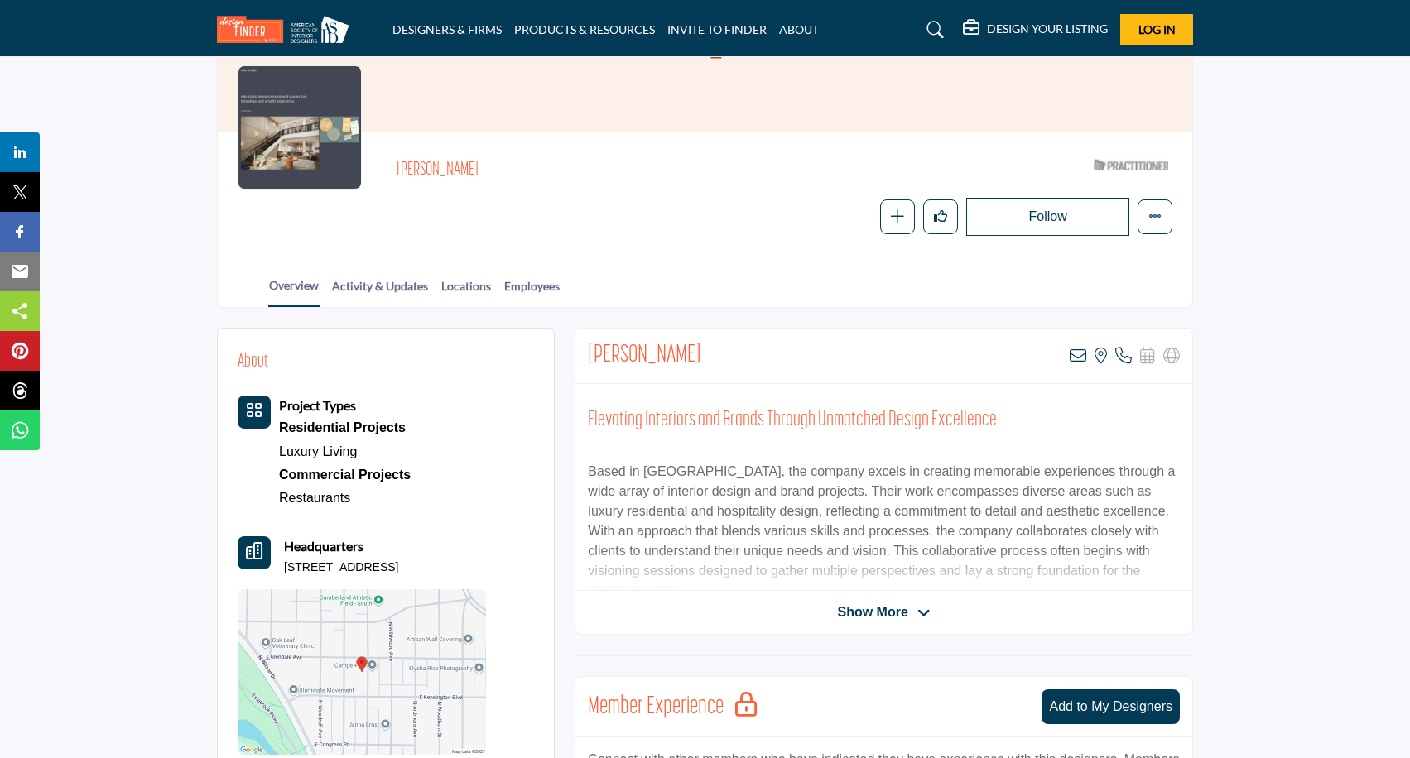
click at [911, 612] on span "Show More" at bounding box center [883, 613] width 93 height 20
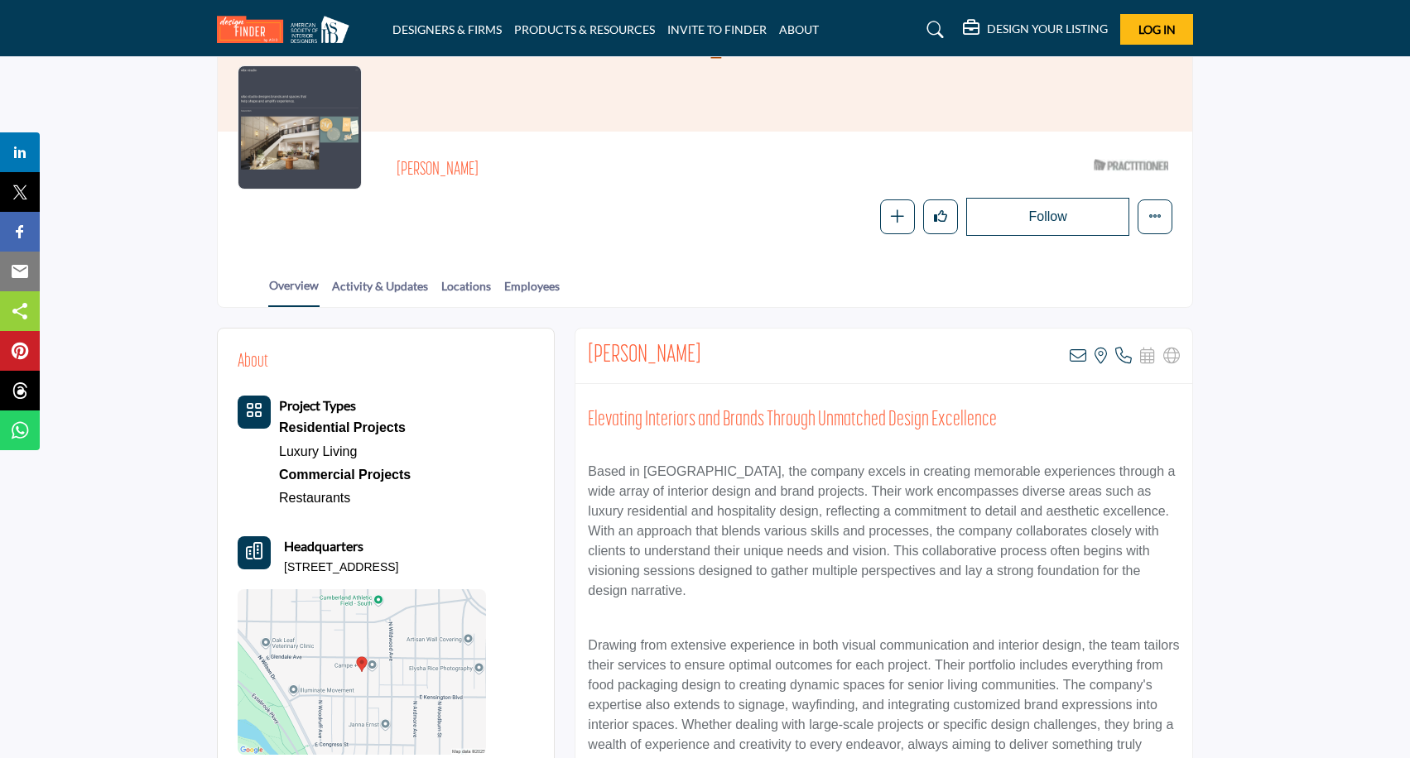
click at [319, 495] on link "Restaurants" at bounding box center [314, 498] width 71 height 14
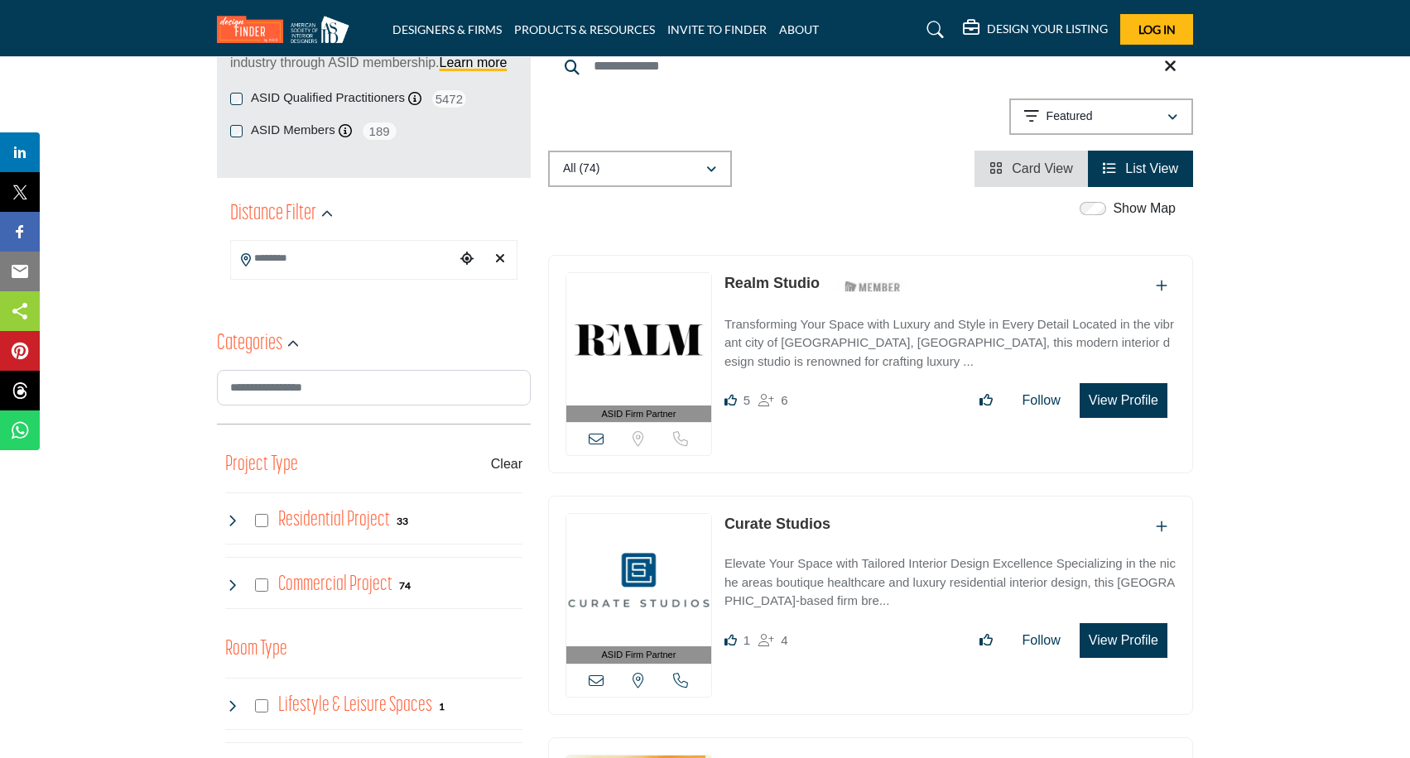
scroll to position [278, 0]
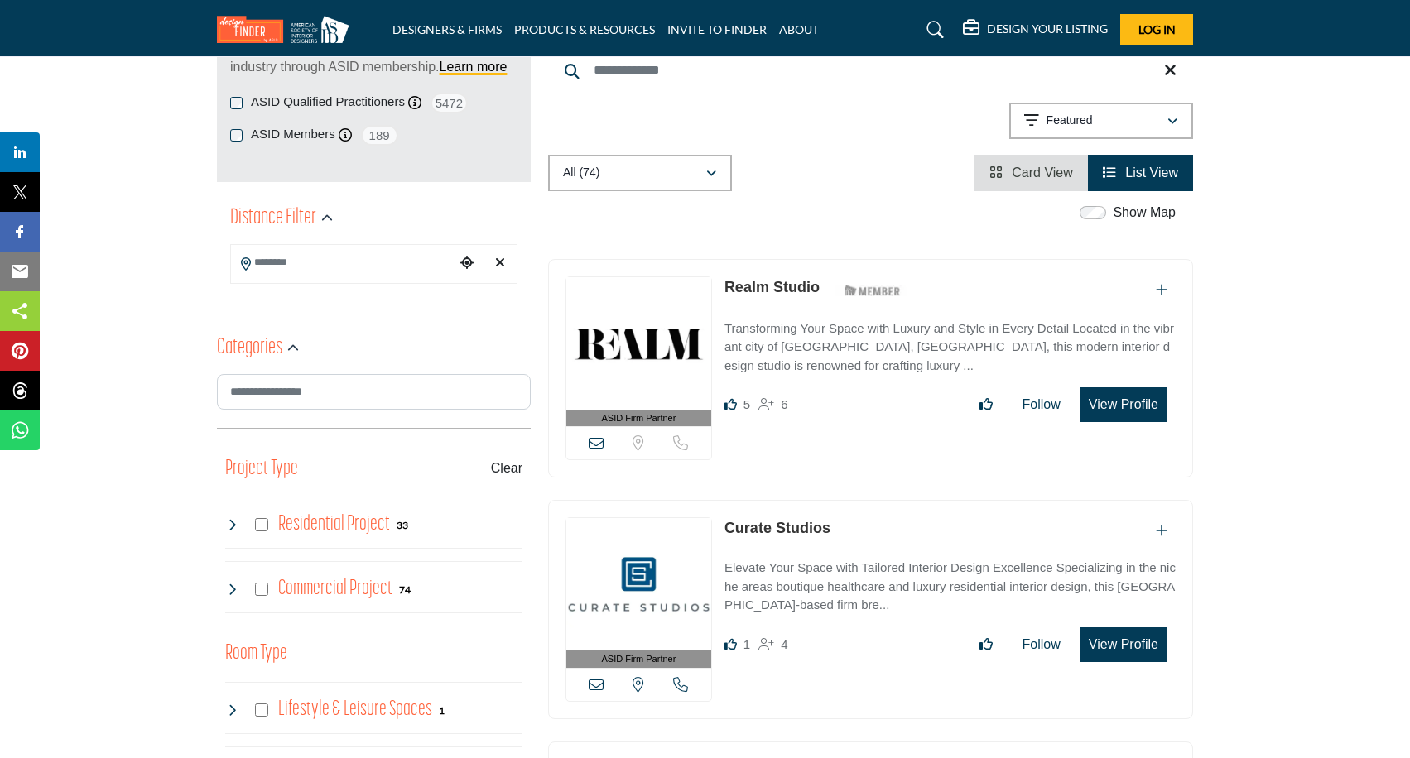
click at [465, 262] on icon "Choose your current location" at bounding box center [466, 262] width 13 height 13
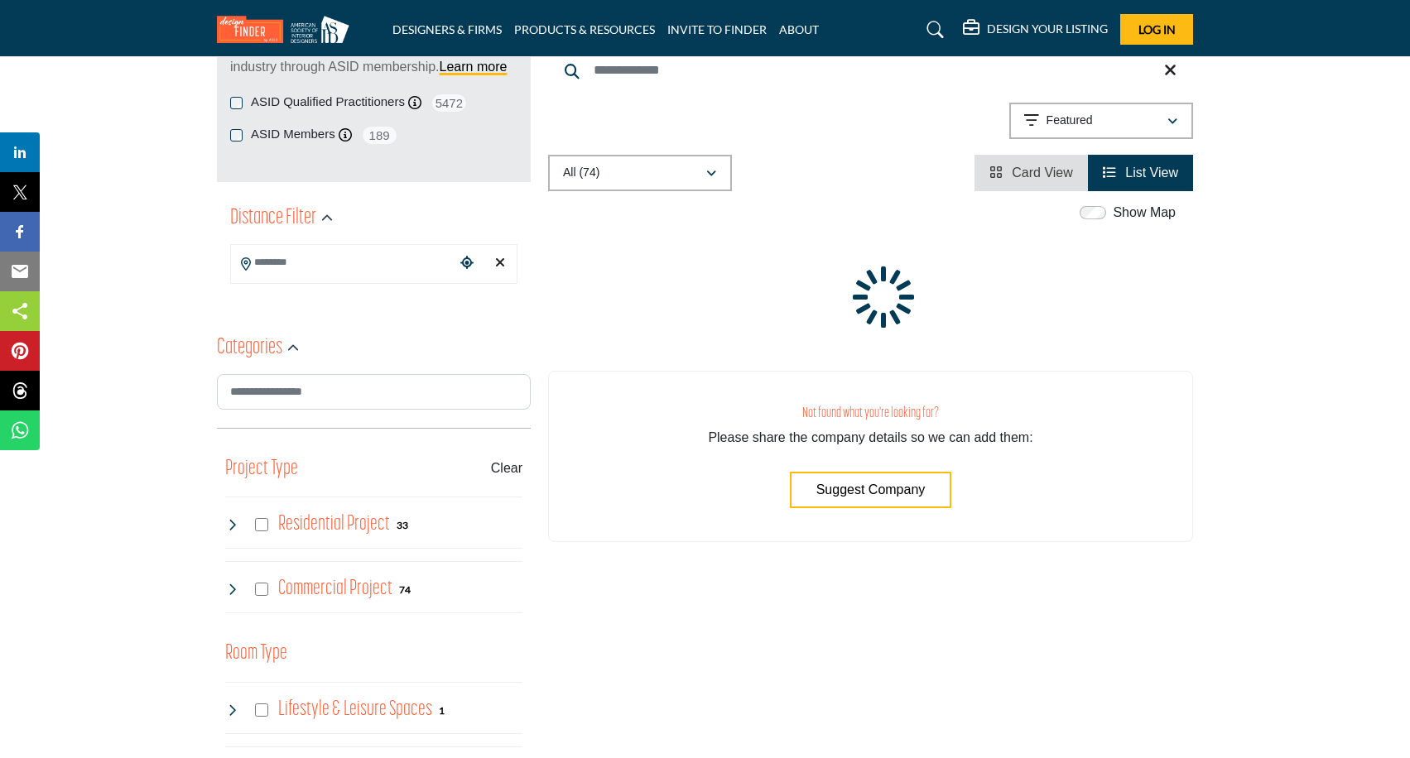
type input "**********"
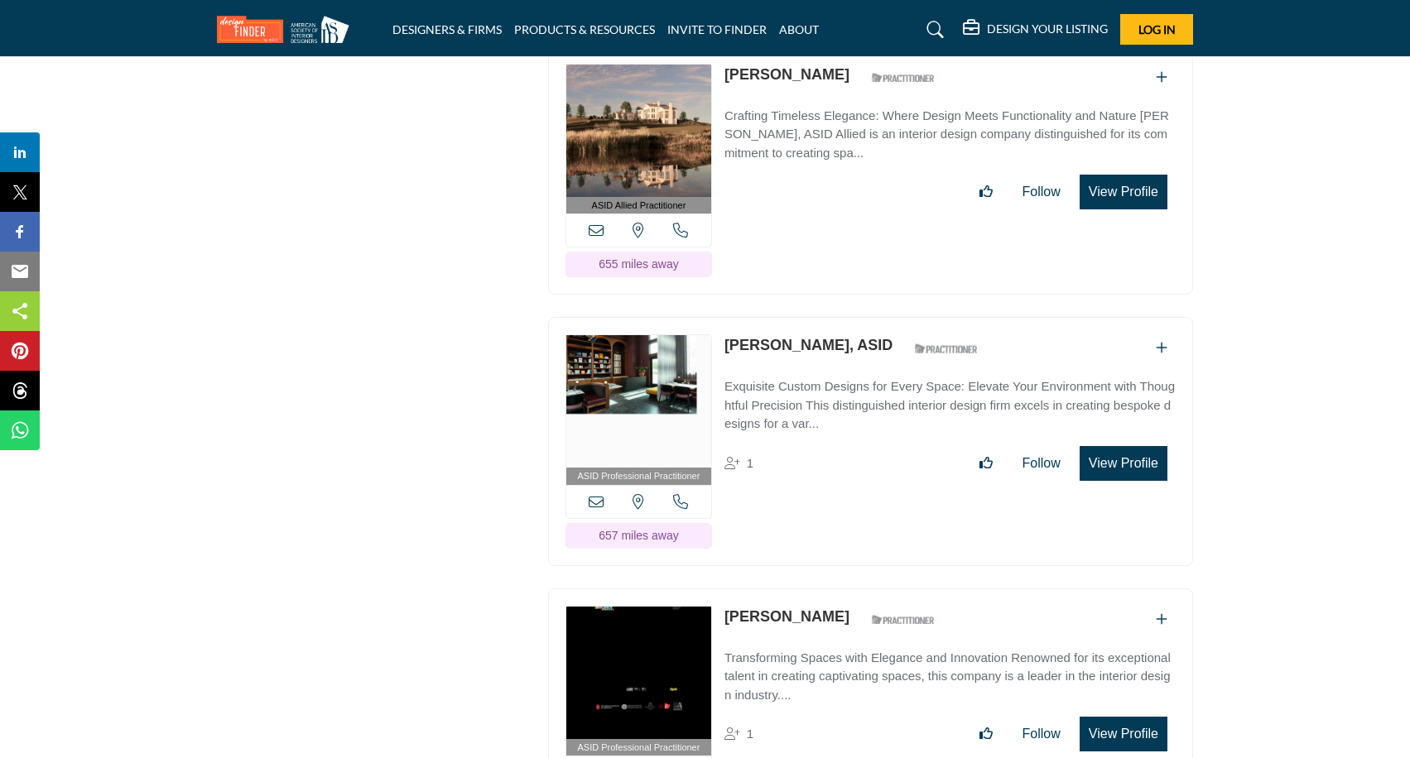
scroll to position [4346, 0]
click at [658, 354] on img at bounding box center [638, 400] width 145 height 132
click at [630, 353] on img at bounding box center [638, 400] width 145 height 132
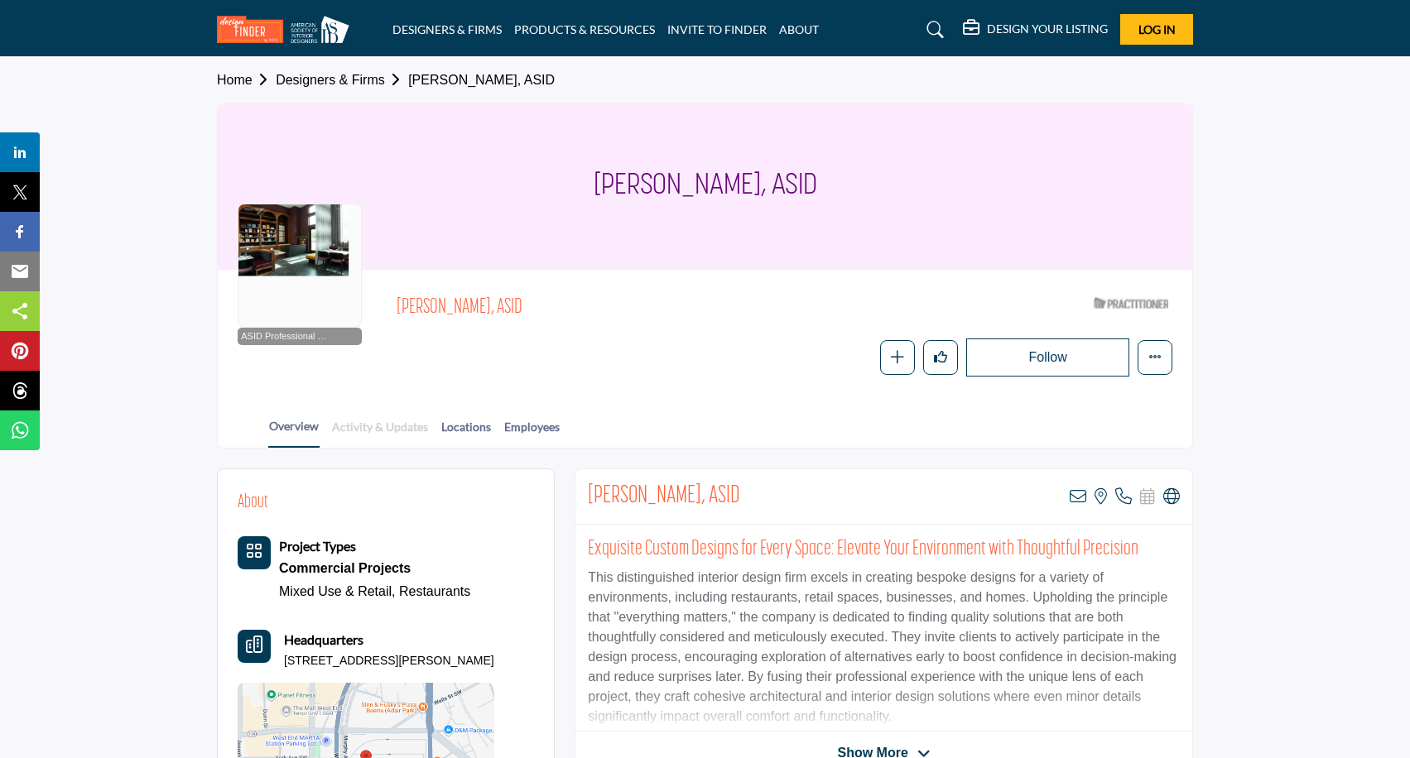
click at [381, 426] on link "Activity & Updates" at bounding box center [380, 432] width 98 height 29
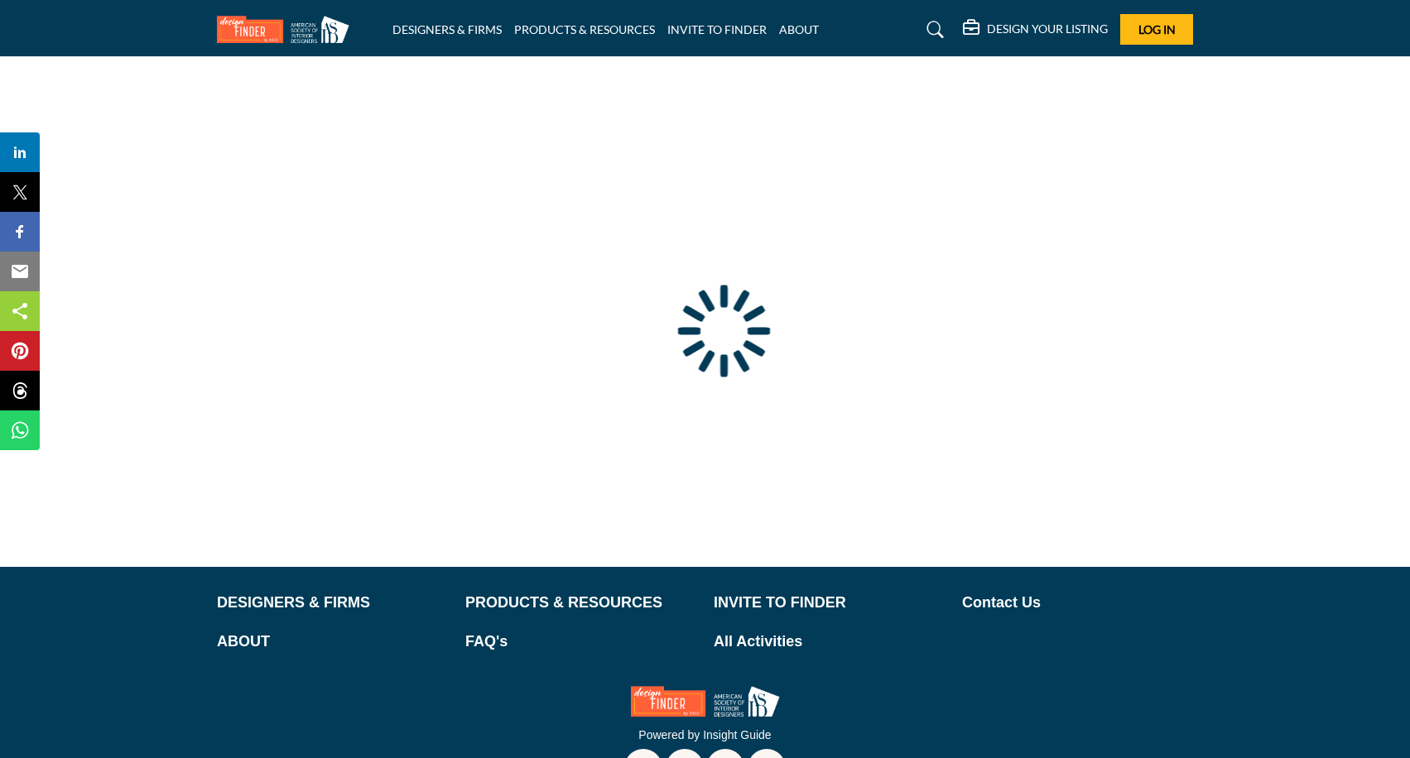
type input "**********"
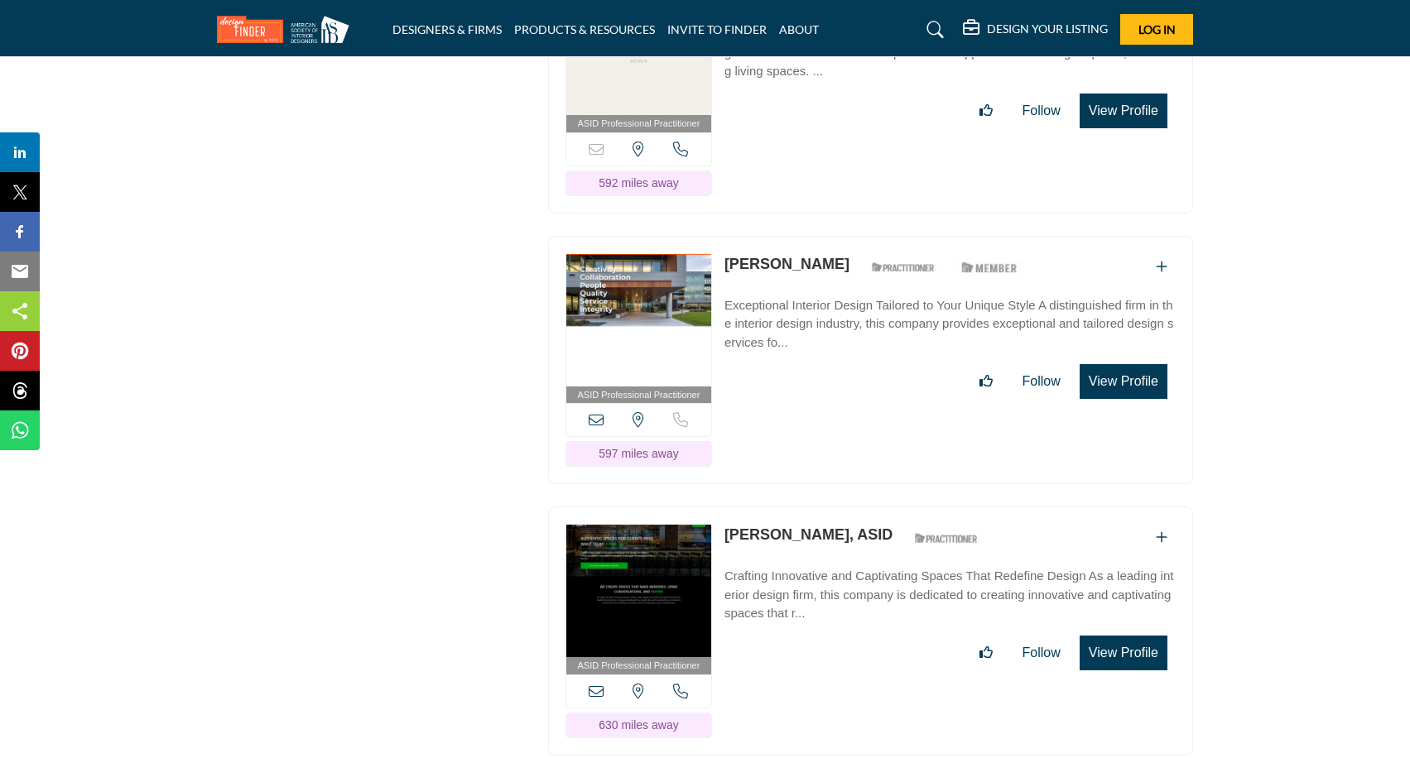
scroll to position [3069, 0]
